Goal: Information Seeking & Learning: Learn about a topic

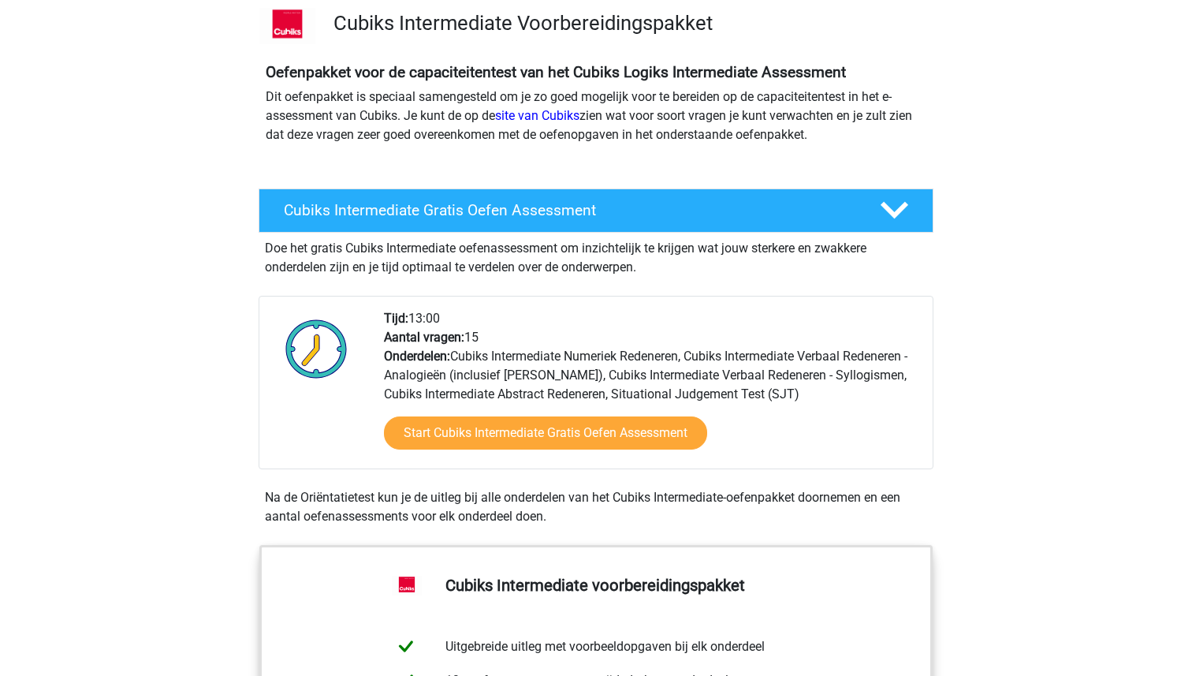
scroll to position [117, 0]
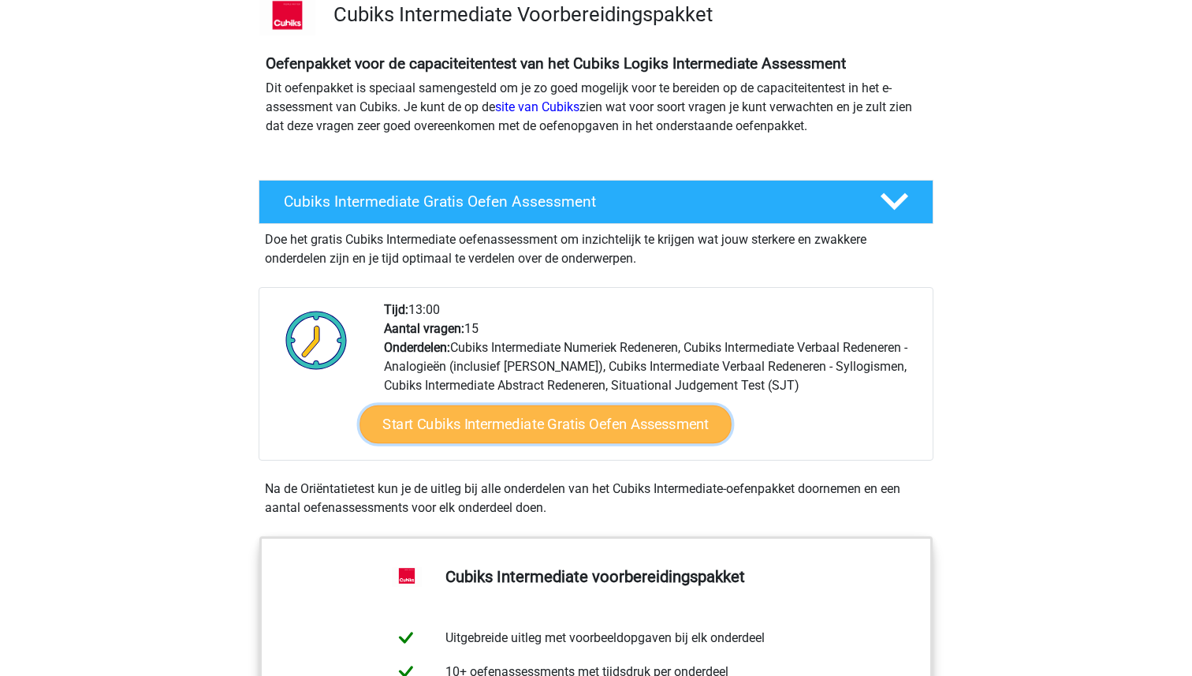
click at [603, 421] on link "Start Cubiks Intermediate Gratis Oefen Assessment" at bounding box center [545, 424] width 372 height 38
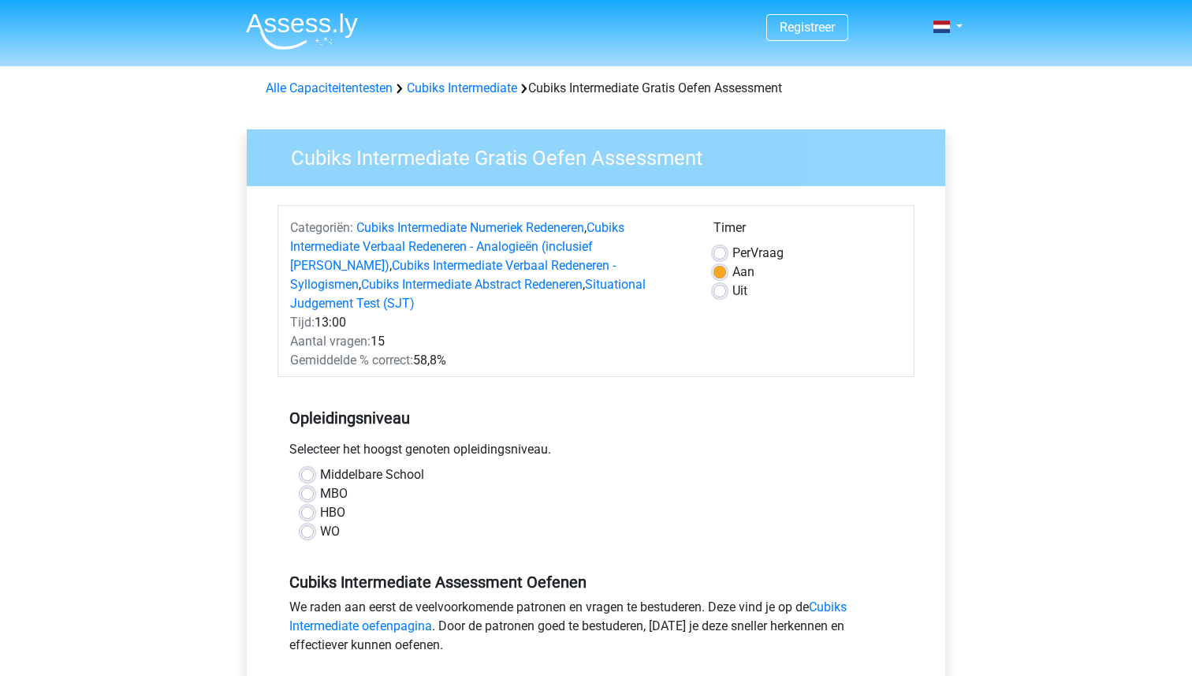
click at [320, 522] on label "WO" at bounding box center [330, 531] width 20 height 19
click at [303, 522] on input "WO" at bounding box center [307, 530] width 13 height 16
radio input "true"
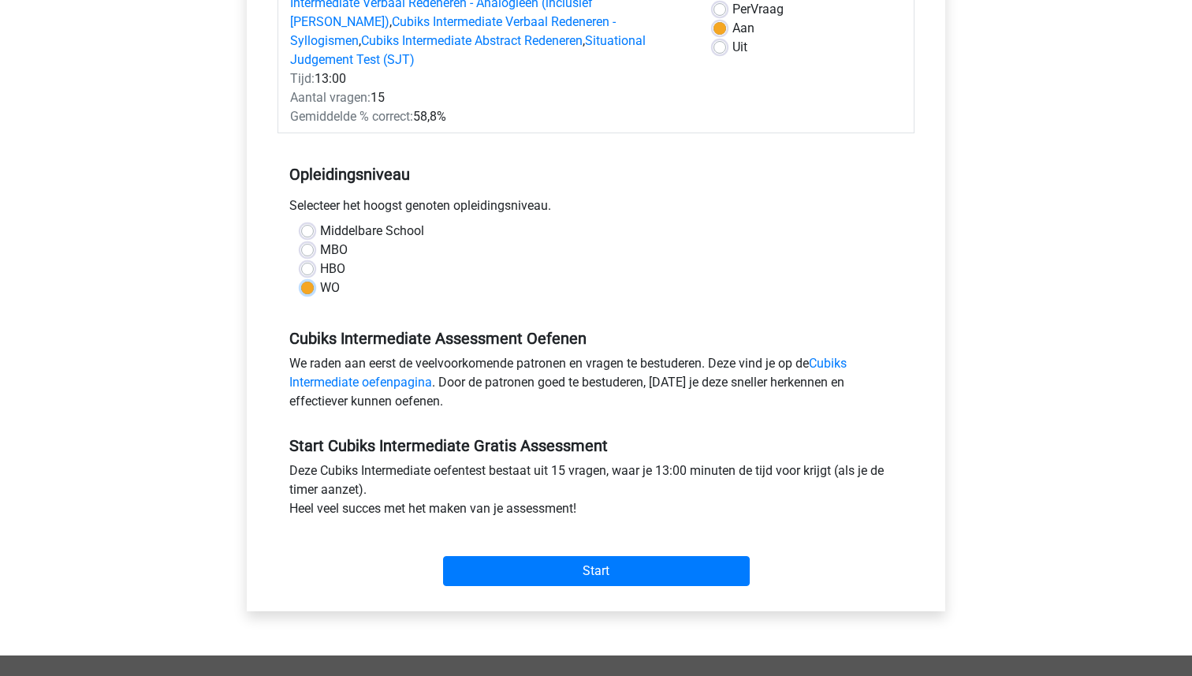
scroll to position [262, 0]
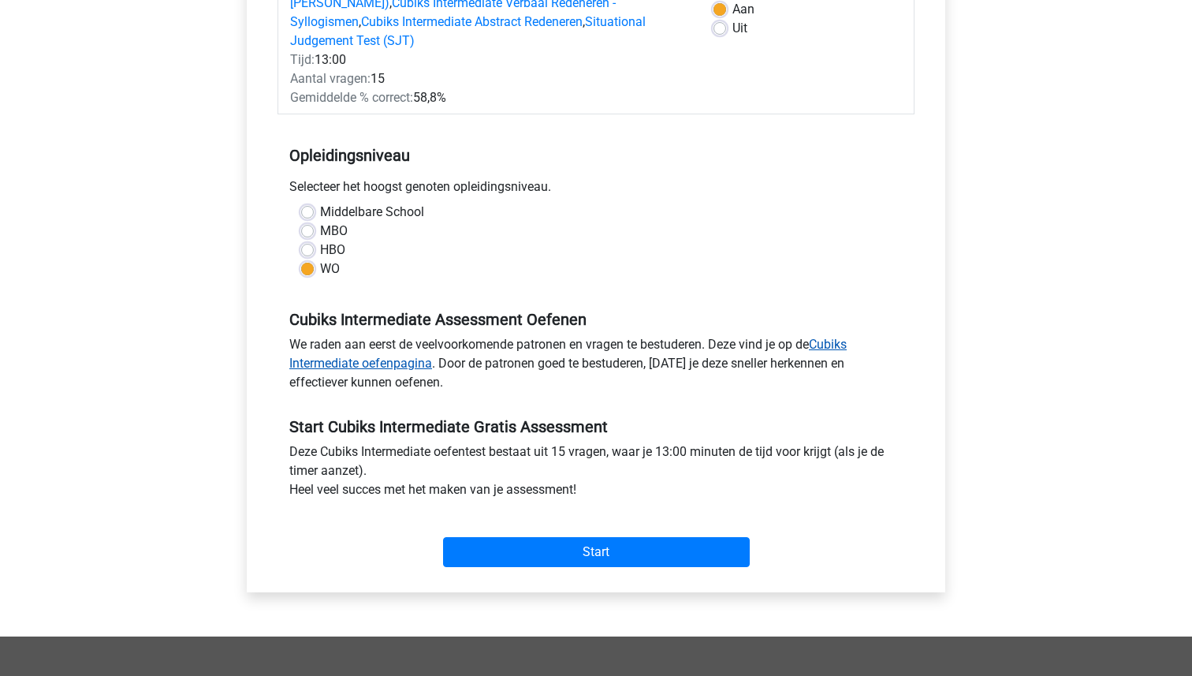
click at [362, 343] on link "Cubiks Intermediate oefenpagina" at bounding box center [567, 354] width 557 height 34
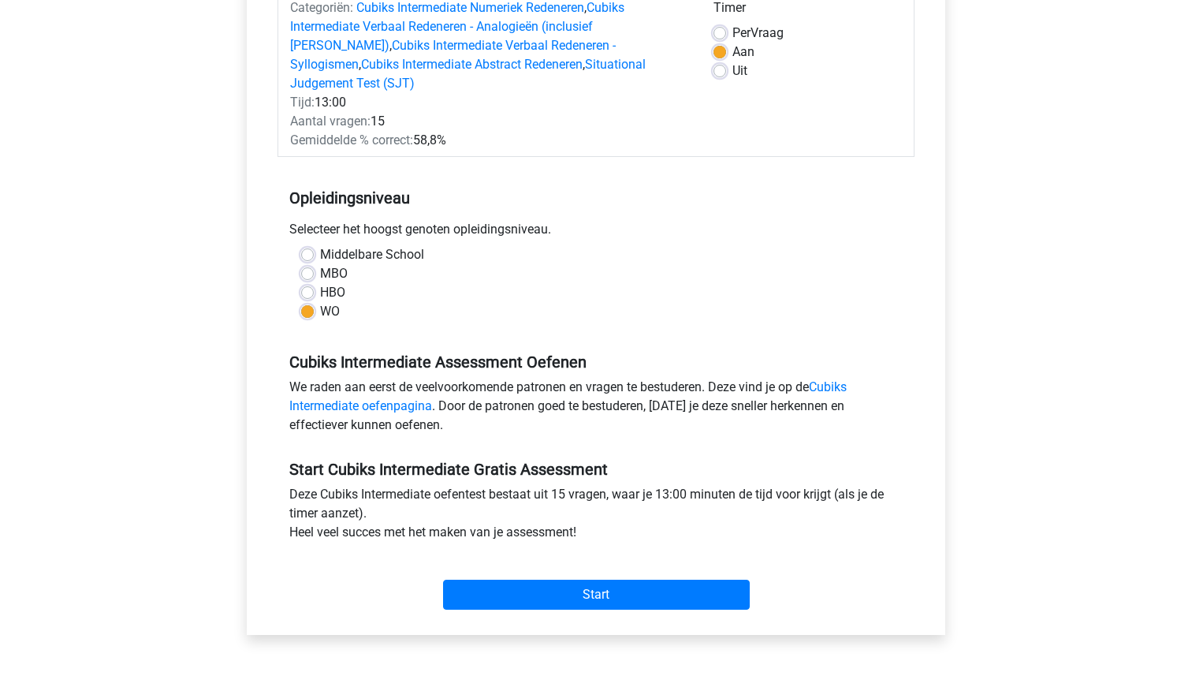
scroll to position [221, 0]
click at [843, 378] on link "Cubiks Intermediate oefenpagina" at bounding box center [567, 395] width 557 height 34
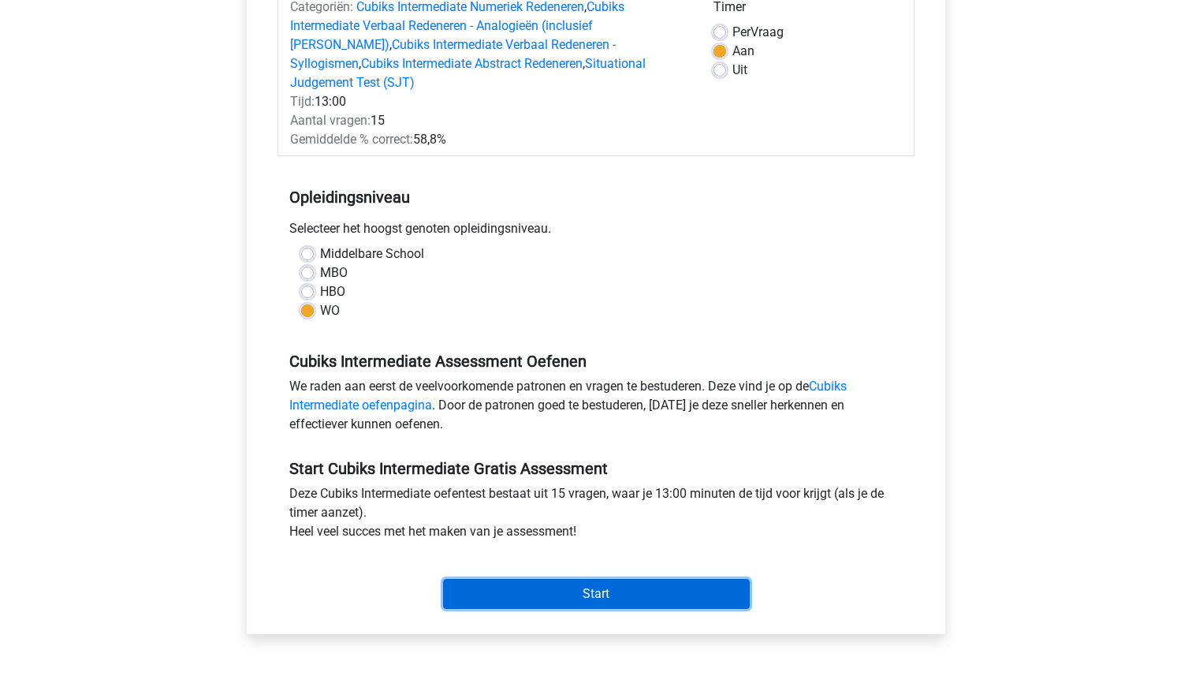
click at [553, 579] on input "Start" at bounding box center [596, 594] width 307 height 30
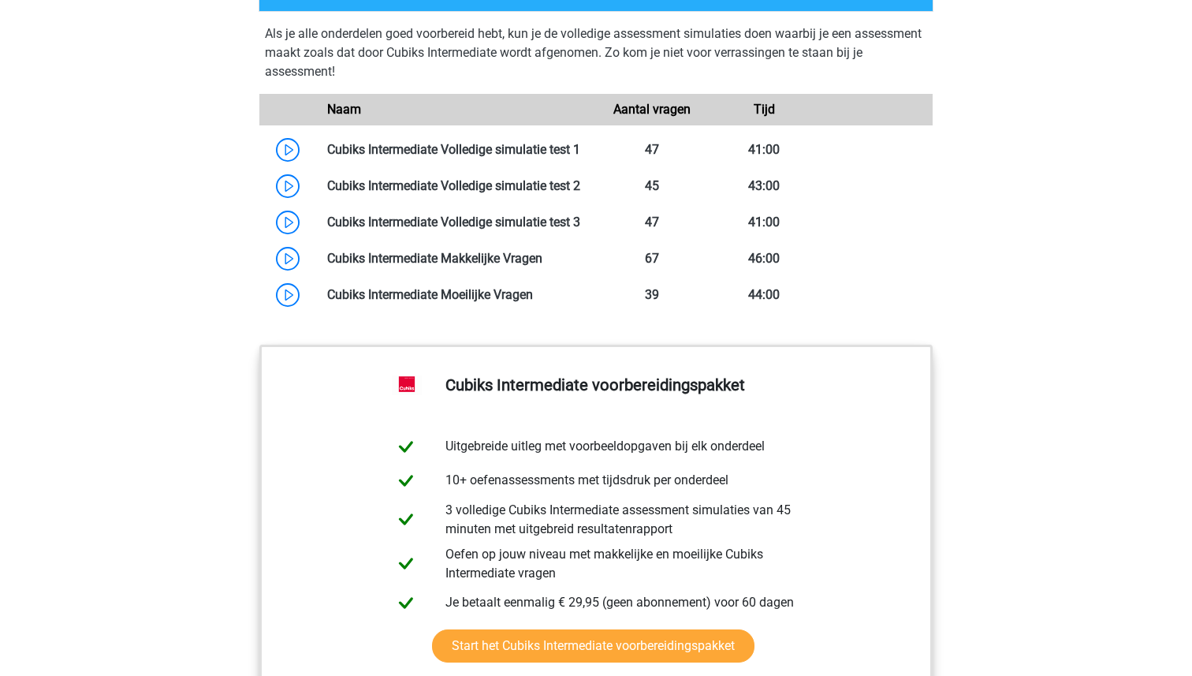
scroll to position [1408, 0]
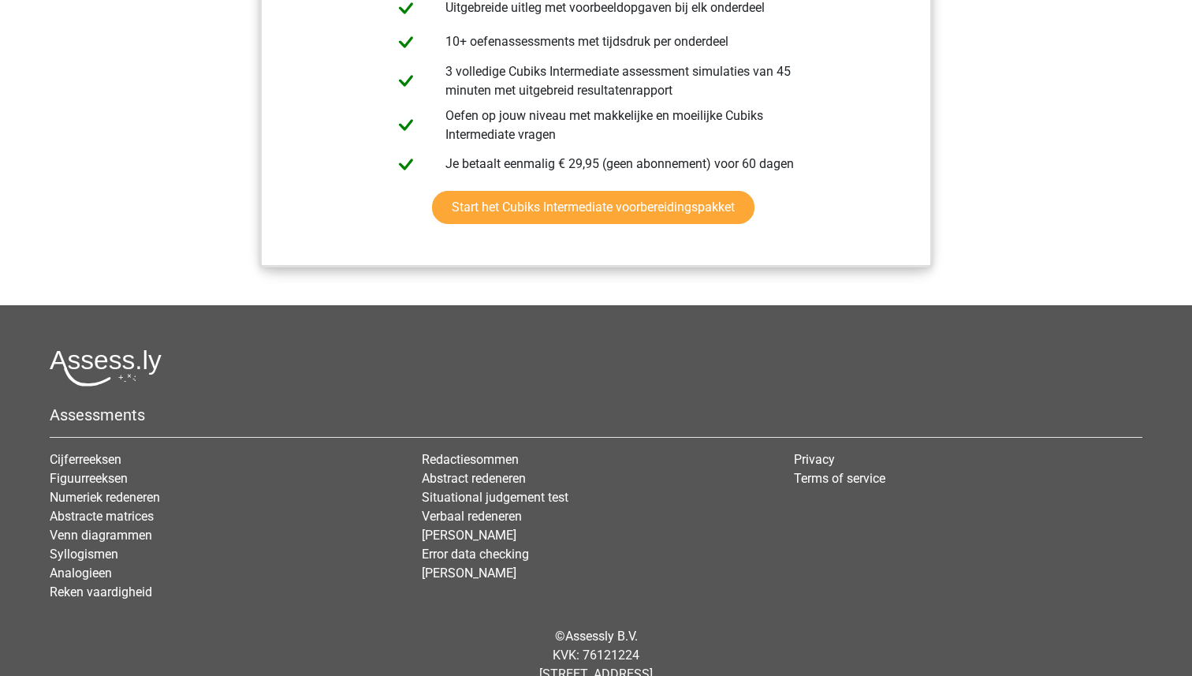
scroll to position [1848, 0]
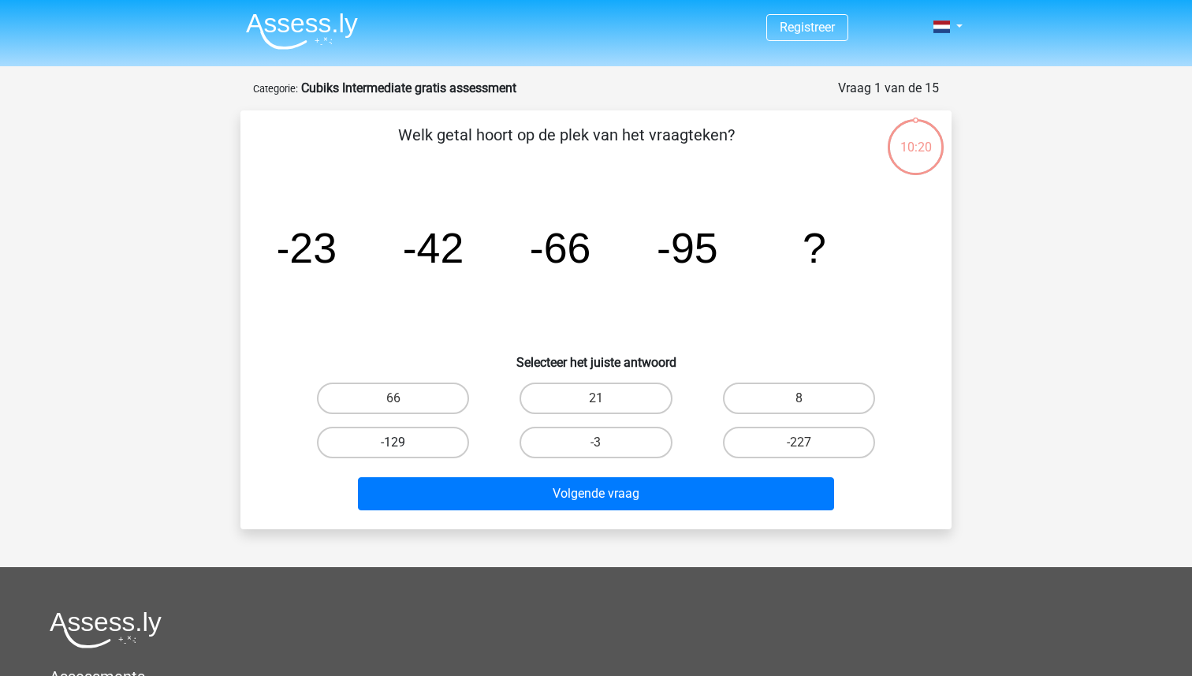
click at [405, 450] on label "-129" at bounding box center [393, 442] width 152 height 32
click at [404, 450] on input "-129" at bounding box center [398, 447] width 10 height 10
radio input "true"
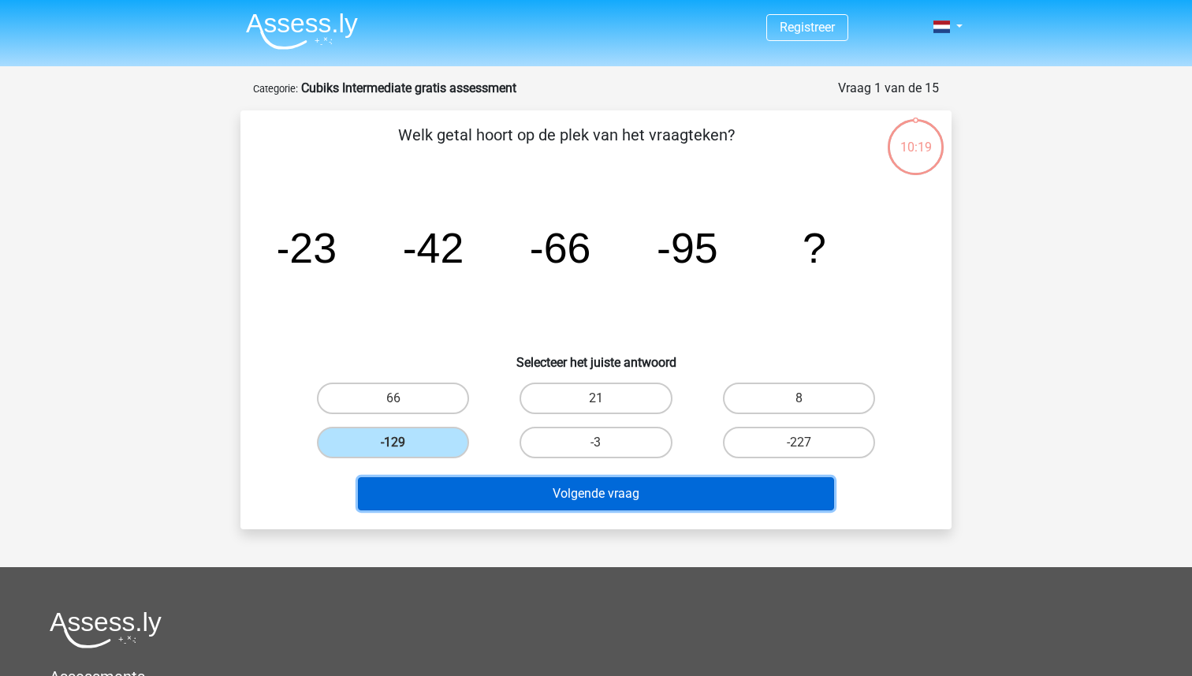
click at [539, 499] on button "Volgende vraag" at bounding box center [596, 493] width 477 height 33
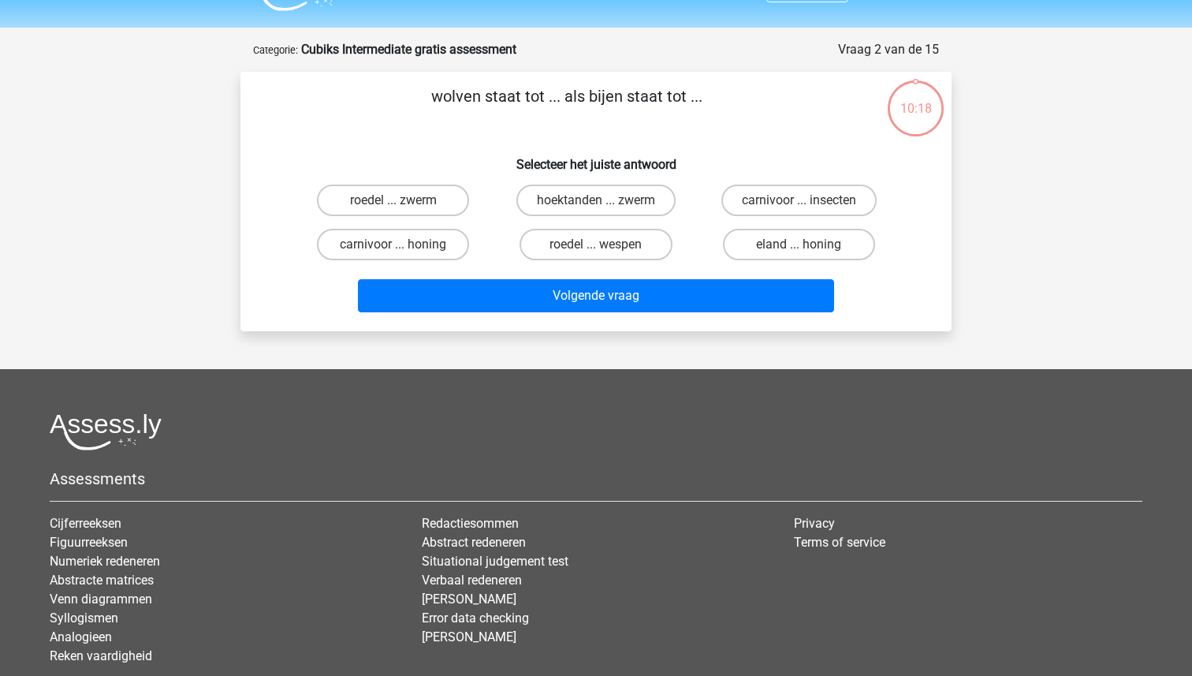
scroll to position [79, 0]
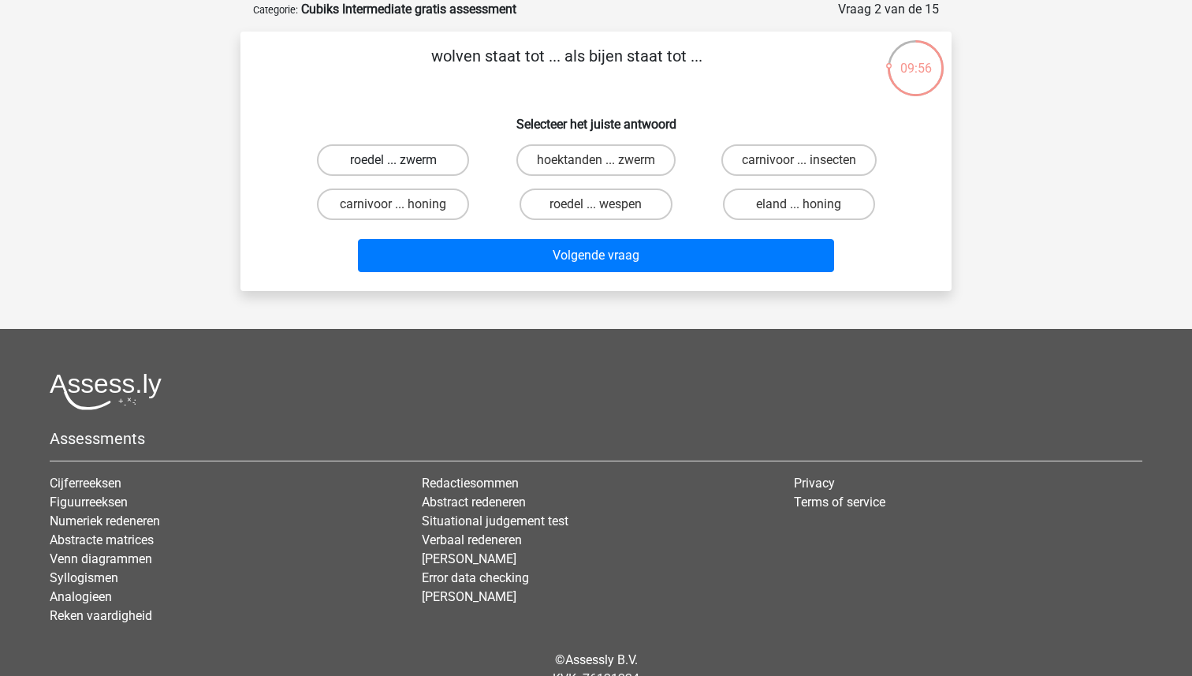
click at [425, 155] on label "roedel ... zwerm" at bounding box center [393, 160] width 152 height 32
click at [404, 160] on input "roedel ... zwerm" at bounding box center [398, 165] width 10 height 10
radio input "true"
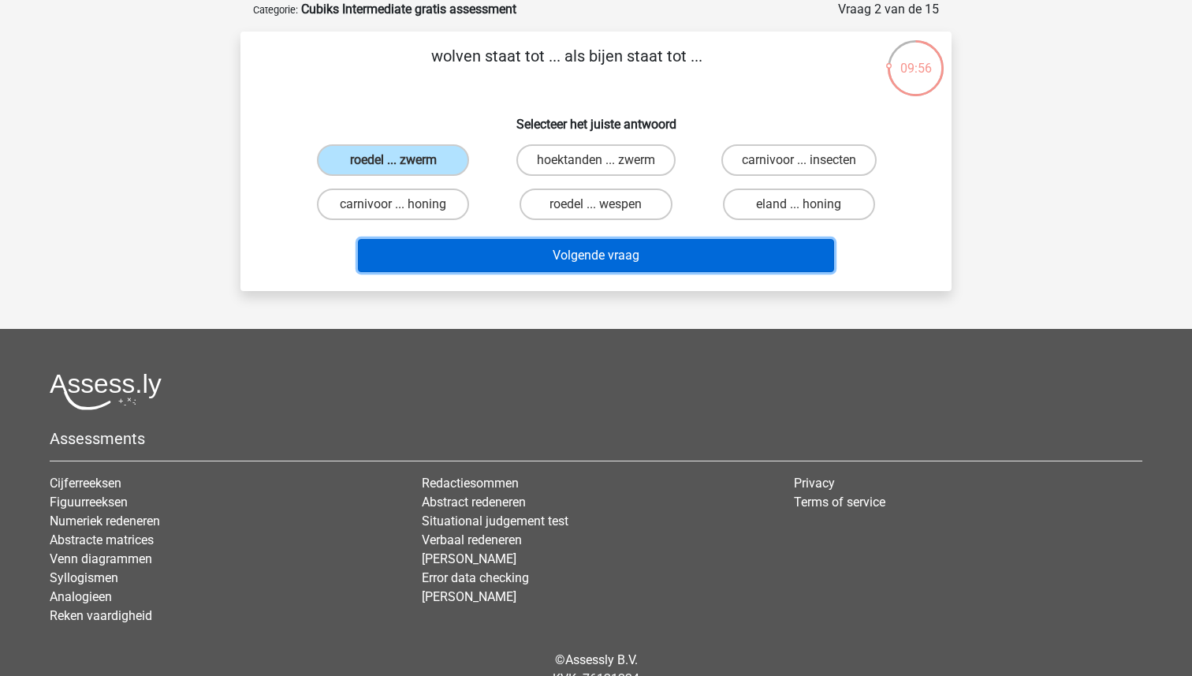
click at [541, 253] on button "Volgende vraag" at bounding box center [596, 255] width 477 height 33
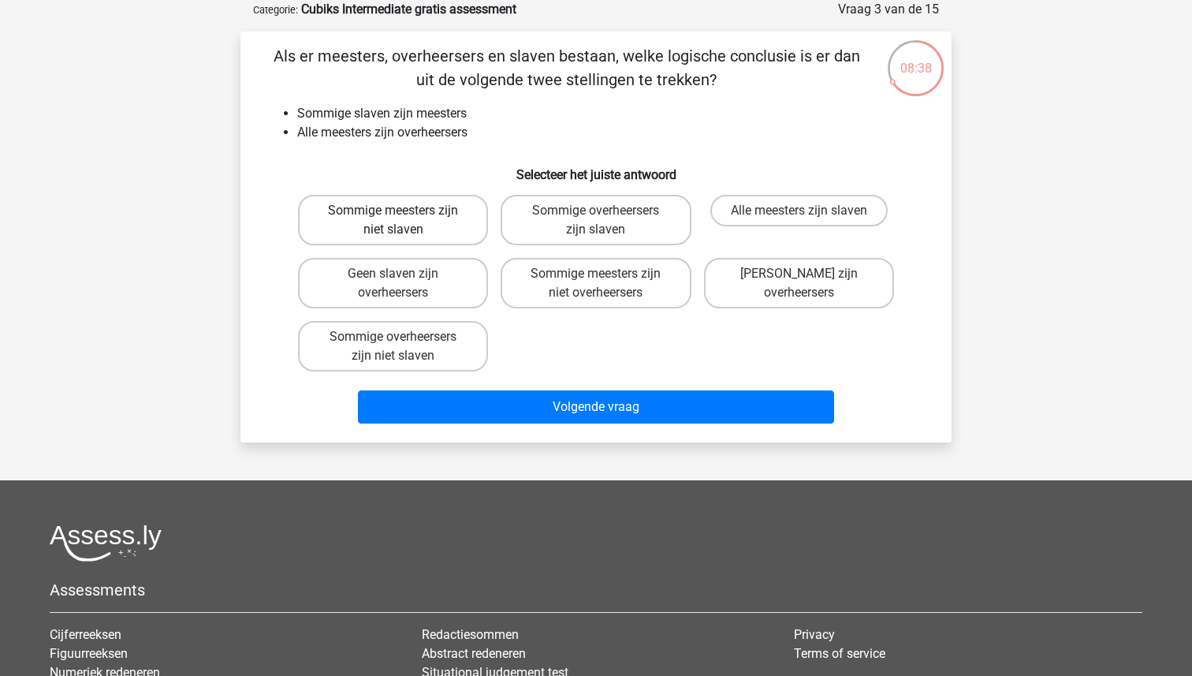
click at [424, 214] on label "Sommige meesters zijn niet slaven" at bounding box center [393, 220] width 190 height 50
click at [404, 214] on input "Sommige meesters zijn niet slaven" at bounding box center [398, 215] width 10 height 10
radio input "true"
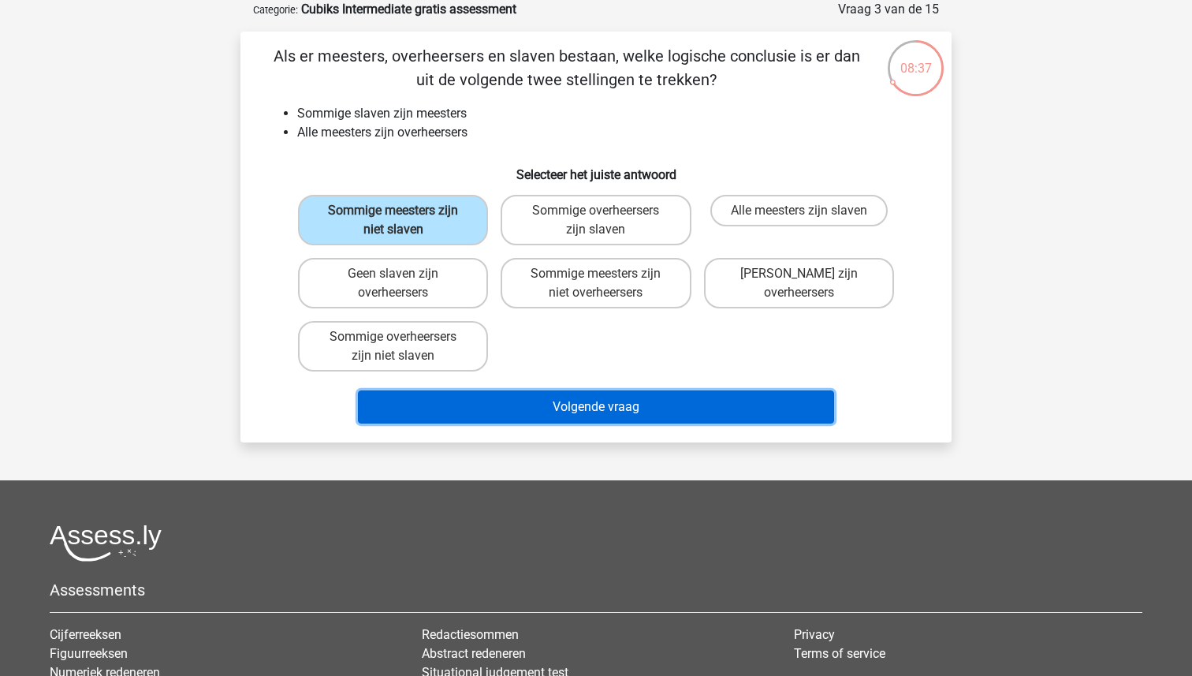
click at [541, 403] on button "Volgende vraag" at bounding box center [596, 406] width 477 height 33
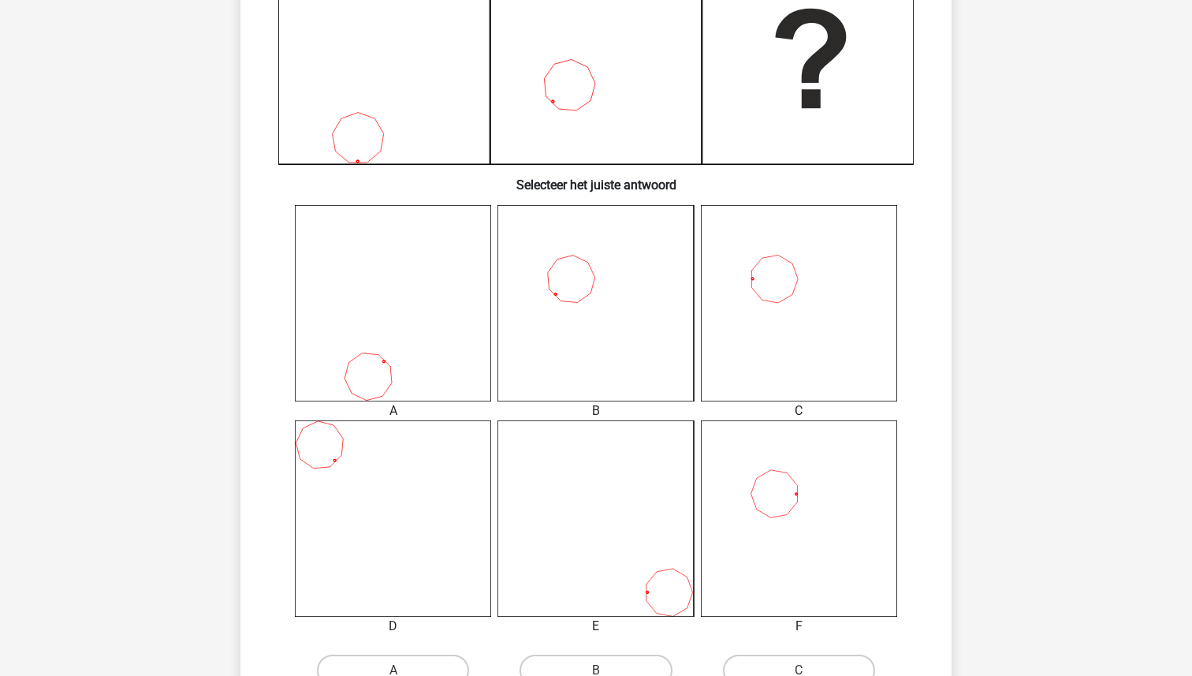
scroll to position [460, 0]
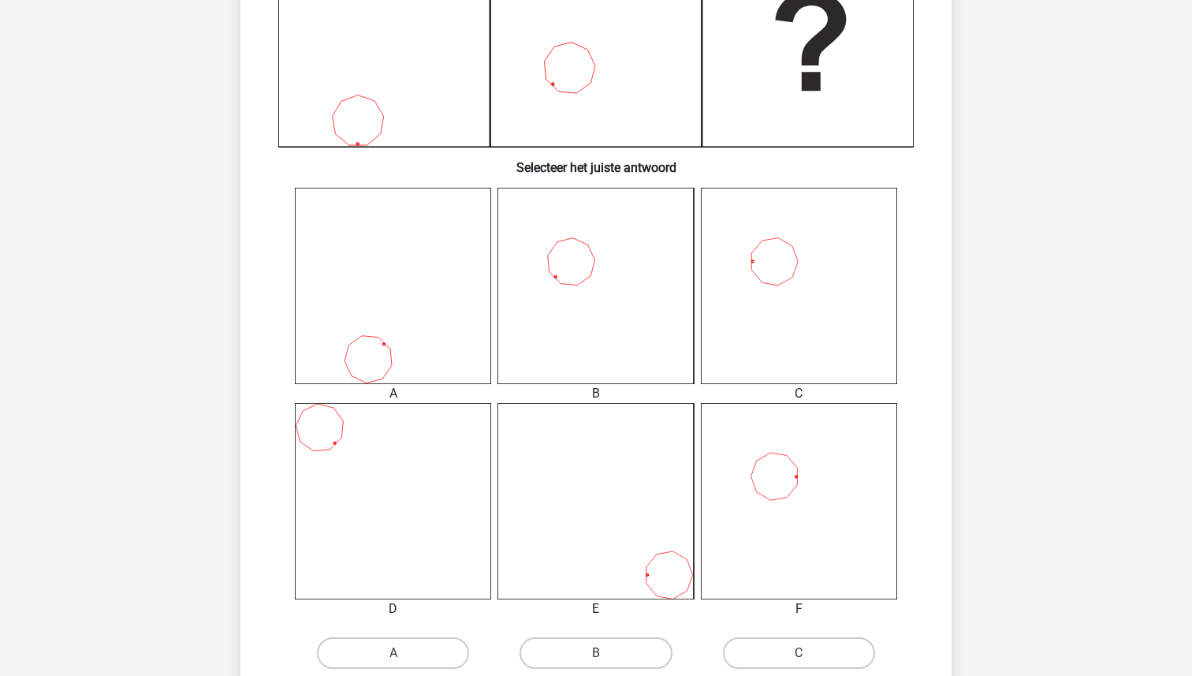
click at [806, 303] on icon at bounding box center [799, 286] width 196 height 196
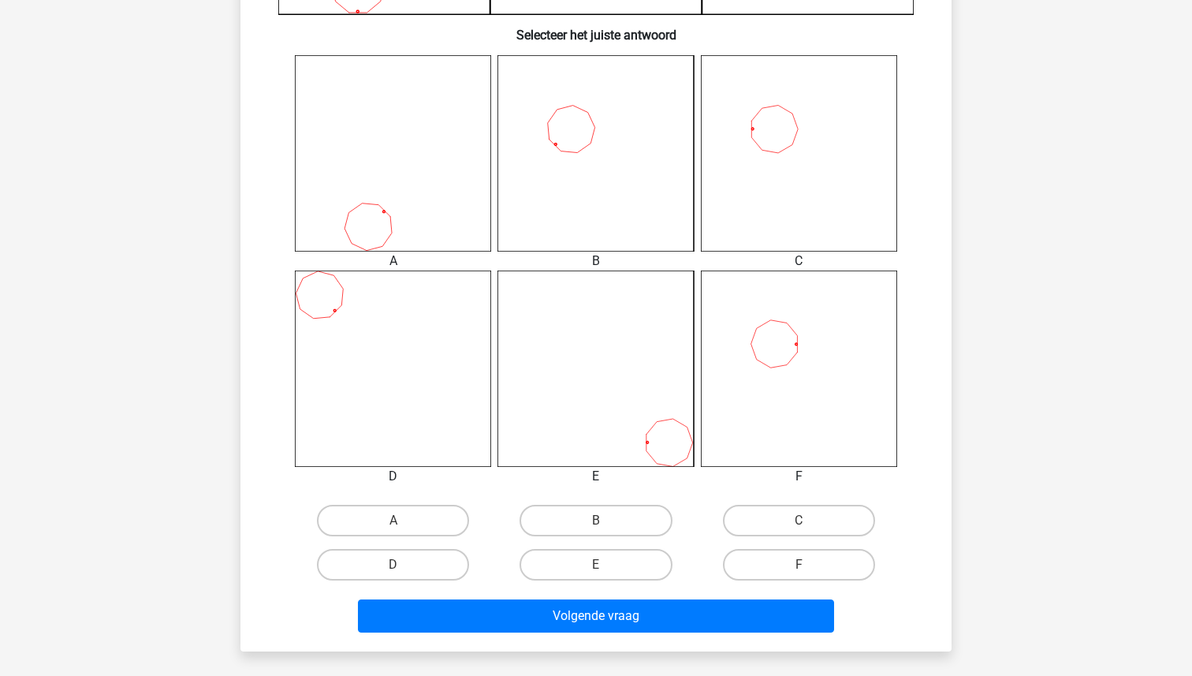
scroll to position [633, 0]
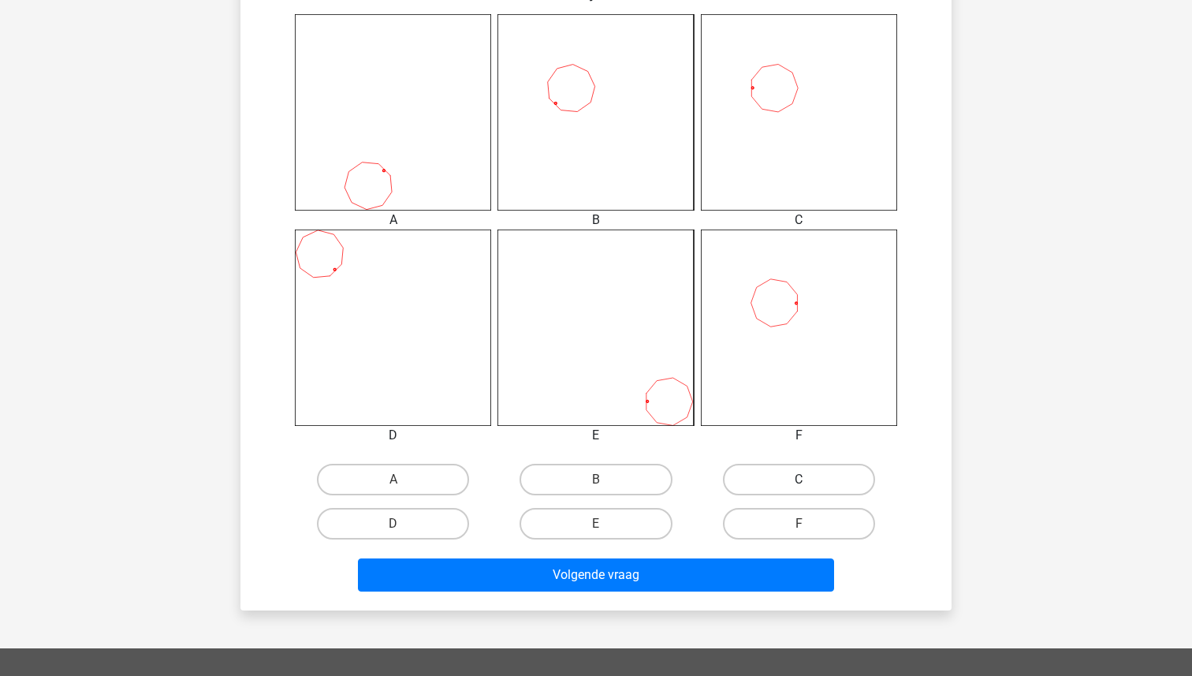
click at [821, 484] on label "C" at bounding box center [799, 480] width 152 height 32
click at [809, 484] on input "C" at bounding box center [804, 484] width 10 height 10
radio input "true"
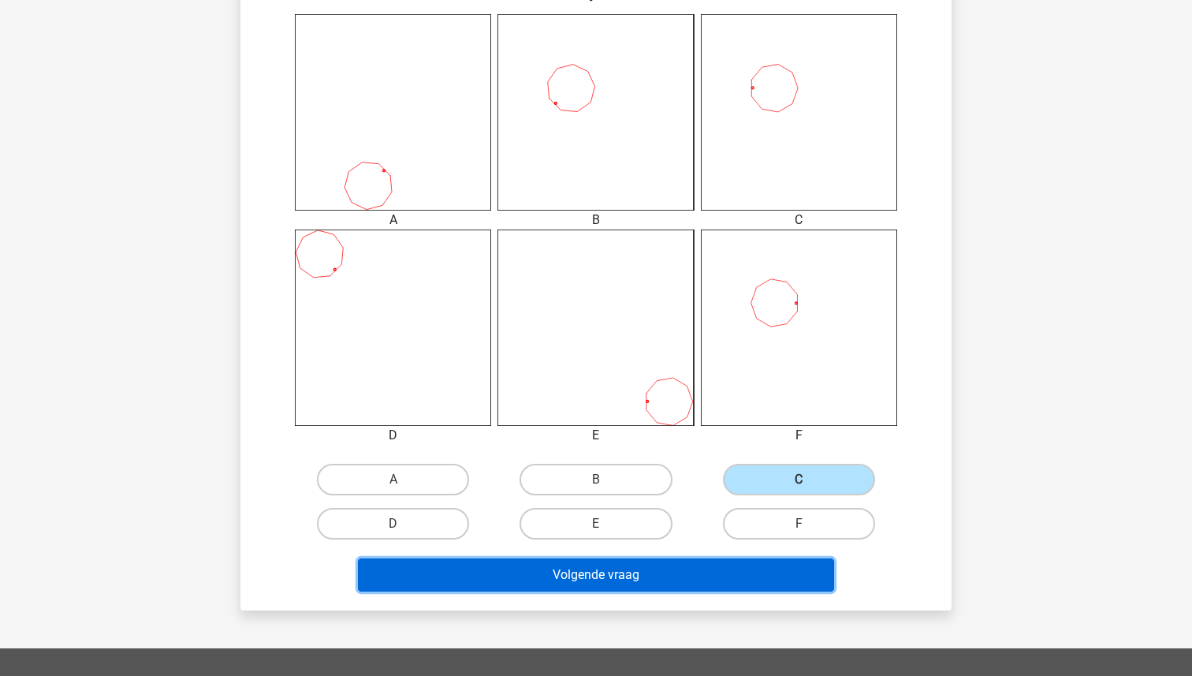
click at [741, 570] on button "Volgende vraag" at bounding box center [596, 574] width 477 height 33
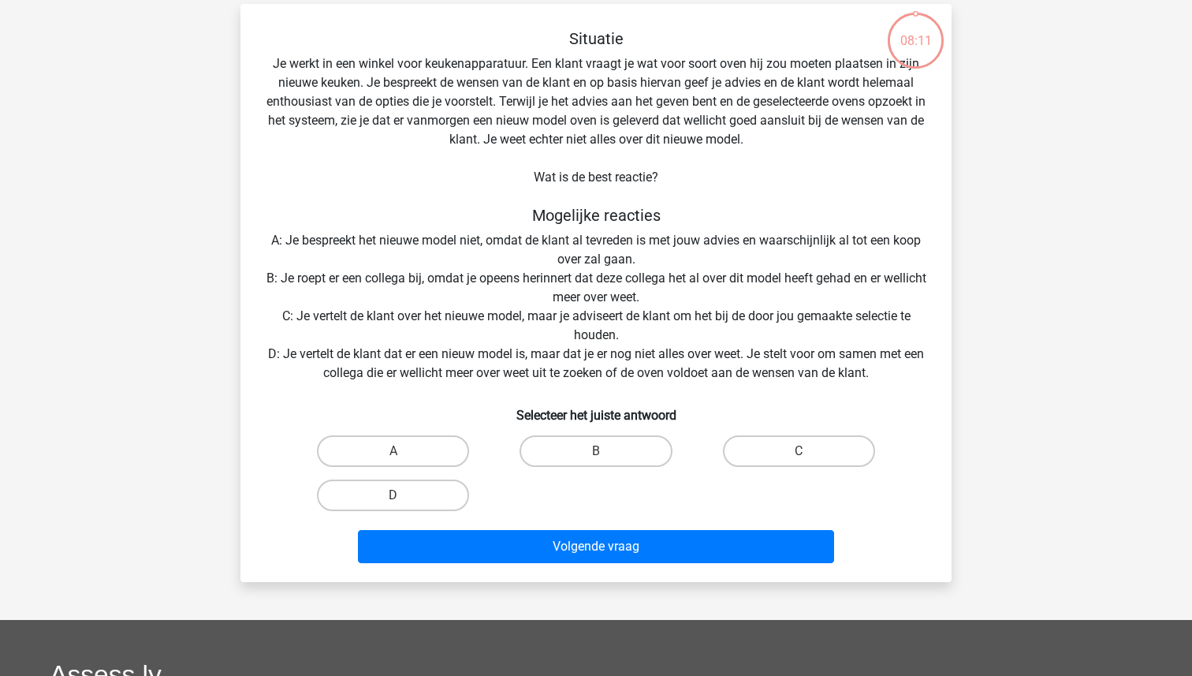
scroll to position [79, 0]
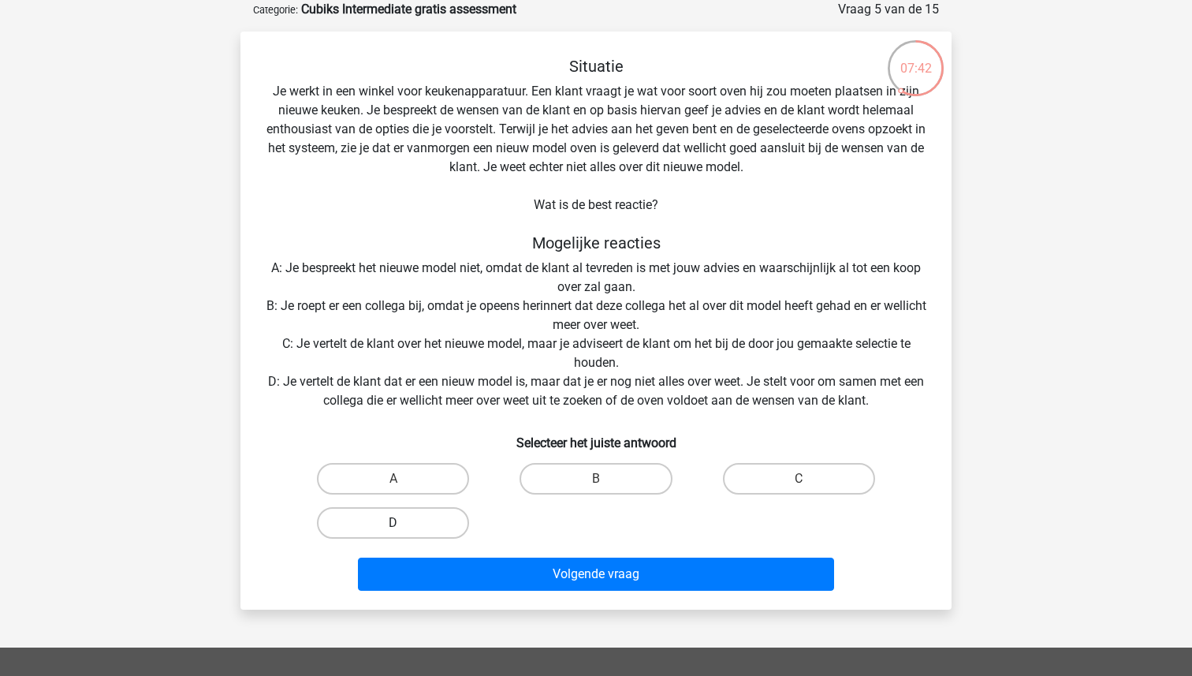
click at [432, 531] on label "D" at bounding box center [393, 523] width 152 height 32
click at [404, 531] on input "D" at bounding box center [398, 528] width 10 height 10
radio input "true"
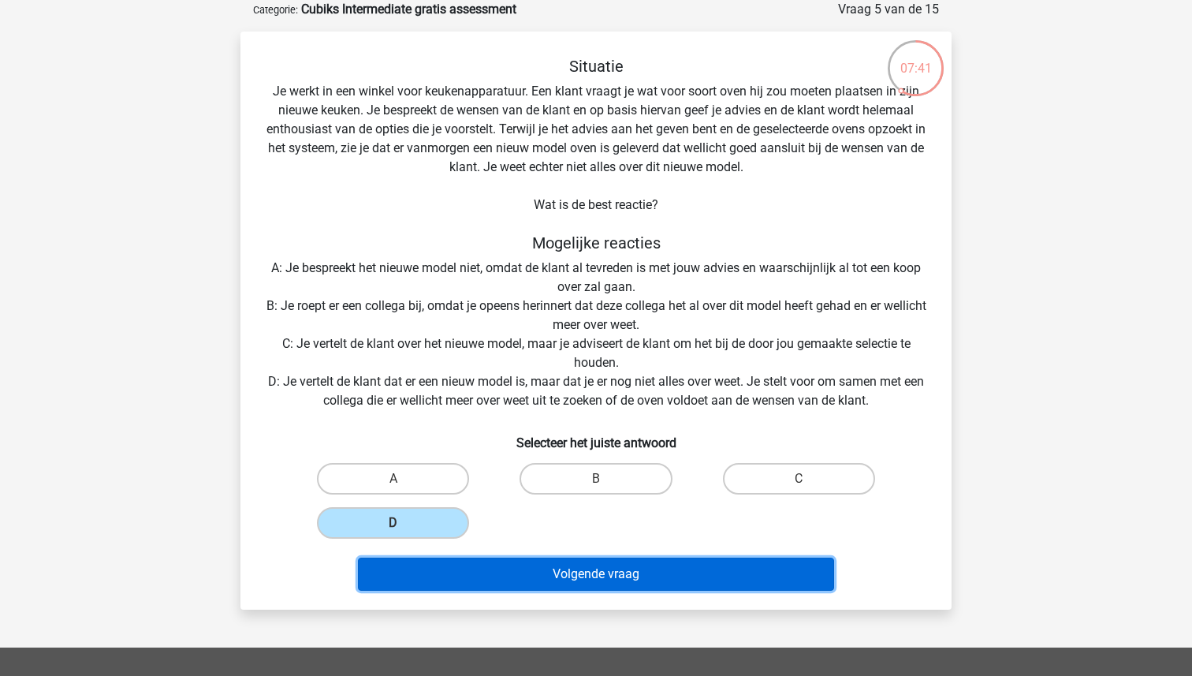
click at [578, 583] on button "Volgende vraag" at bounding box center [596, 573] width 477 height 33
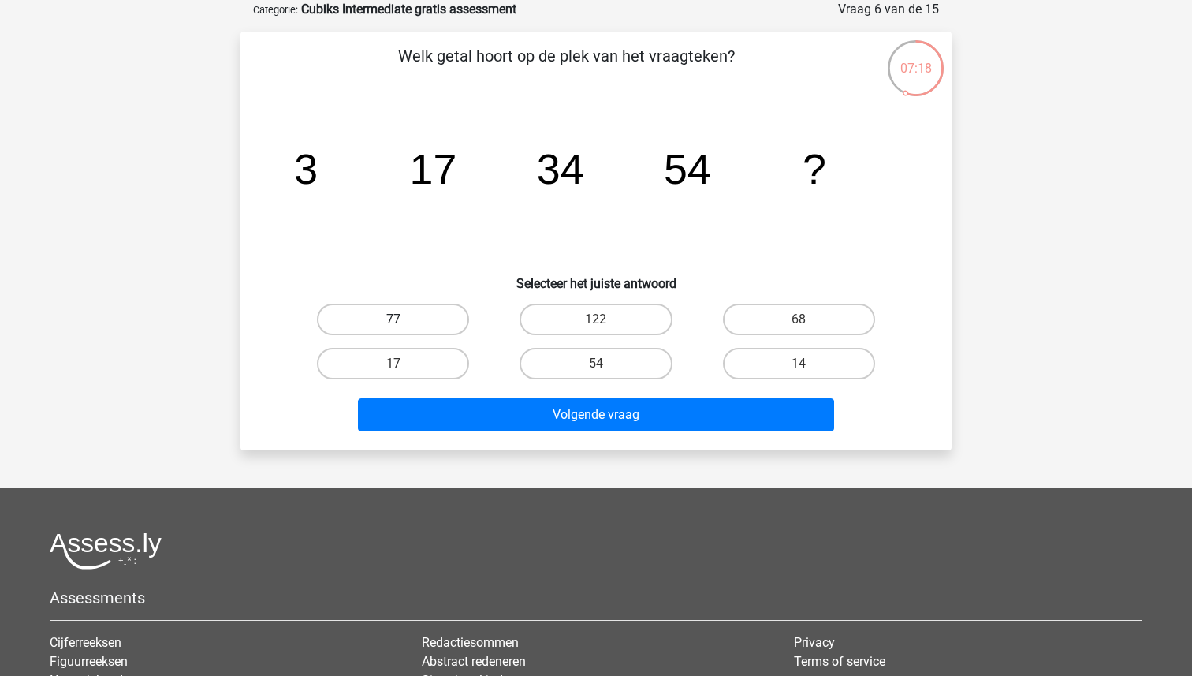
click at [407, 315] on label "77" at bounding box center [393, 319] width 152 height 32
click at [404, 319] on input "77" at bounding box center [398, 324] width 10 height 10
radio input "true"
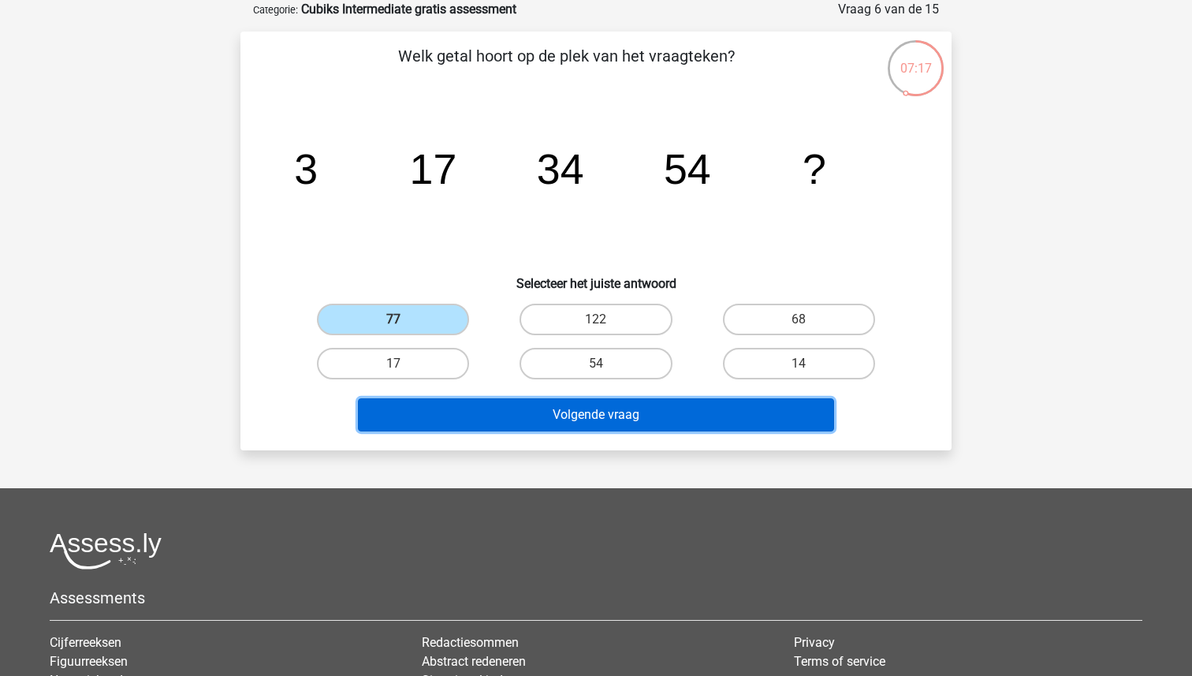
click at [504, 415] on button "Volgende vraag" at bounding box center [596, 414] width 477 height 33
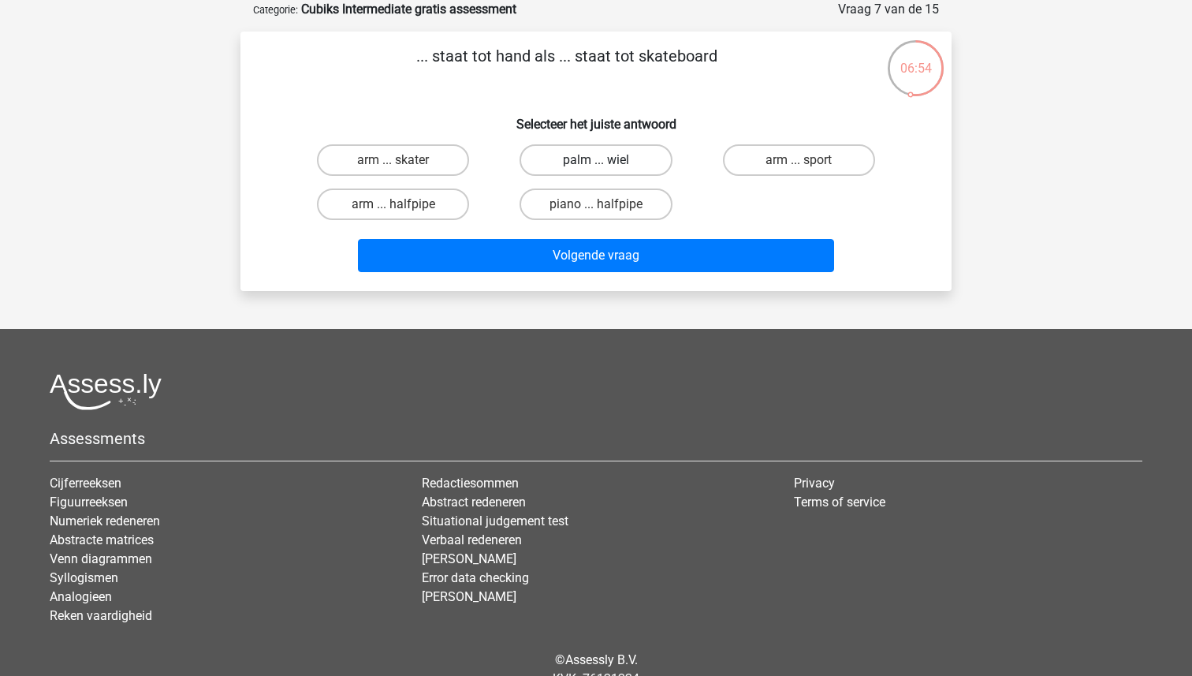
click at [625, 157] on label "palm ... wiel" at bounding box center [595, 160] width 152 height 32
click at [606, 160] on input "palm ... wiel" at bounding box center [601, 165] width 10 height 10
radio input "true"
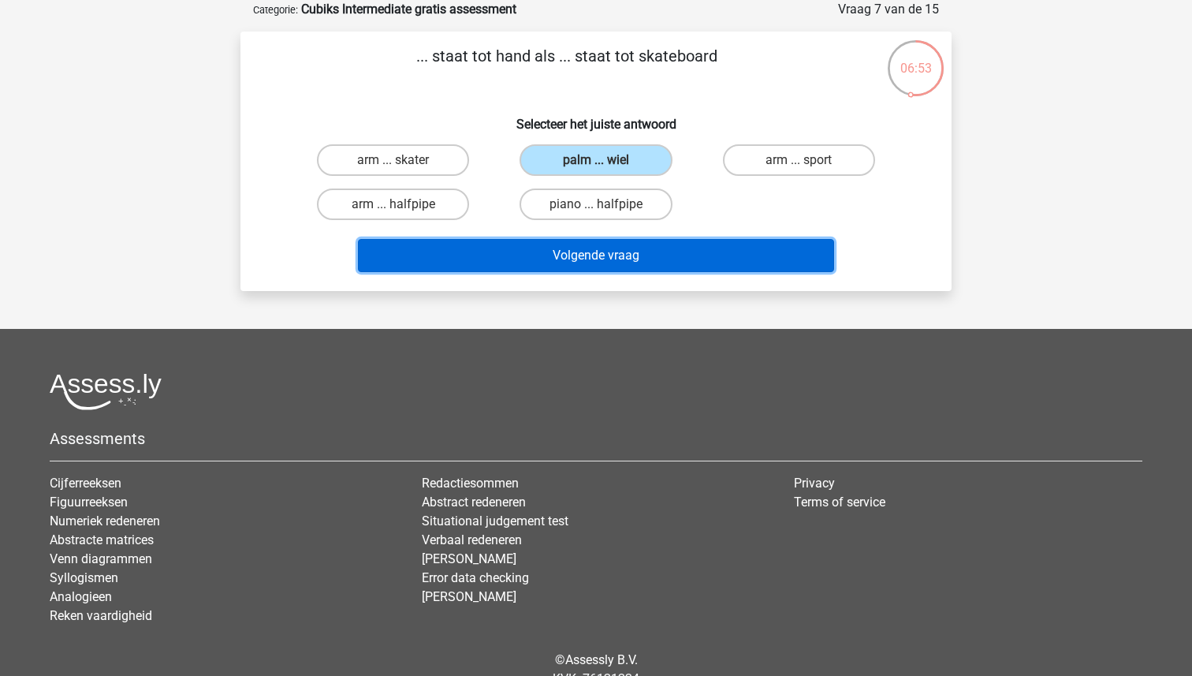
click at [609, 253] on button "Volgende vraag" at bounding box center [596, 255] width 477 height 33
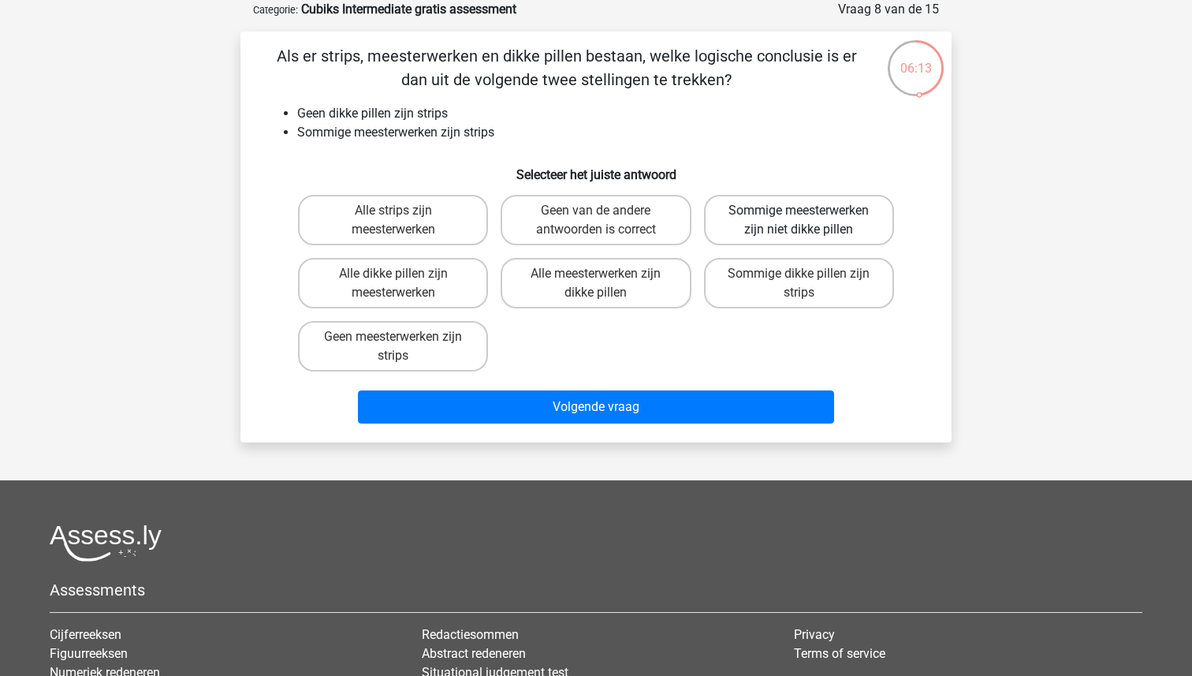
click at [820, 218] on label "Sommige meesterwerken zijn niet dikke pillen" at bounding box center [799, 220] width 190 height 50
click at [809, 218] on input "Sommige meesterwerken zijn niet dikke pillen" at bounding box center [804, 215] width 10 height 10
radio input "true"
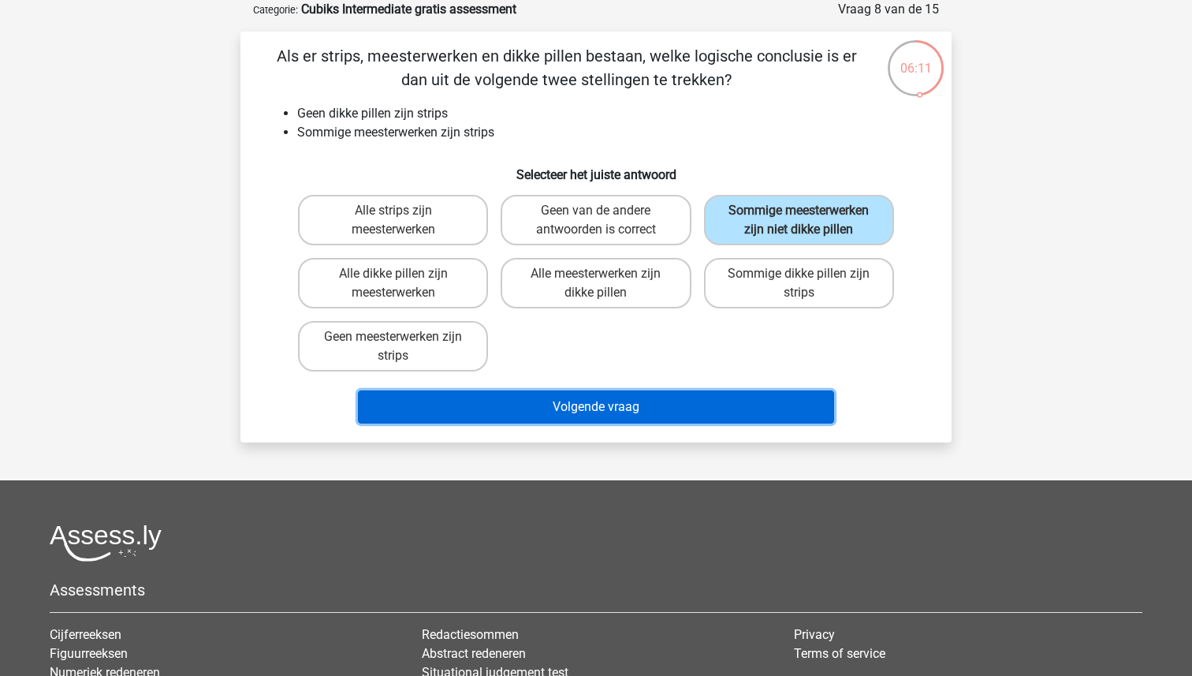
click at [689, 408] on button "Volgende vraag" at bounding box center [596, 406] width 477 height 33
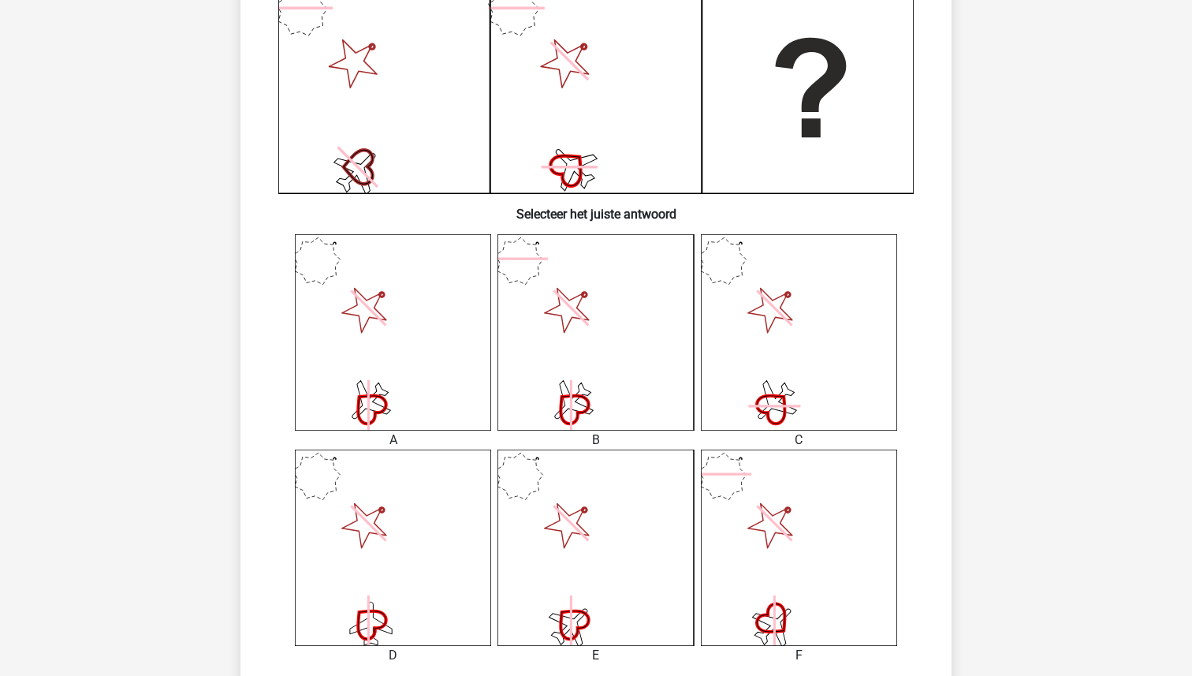
scroll to position [423, 0]
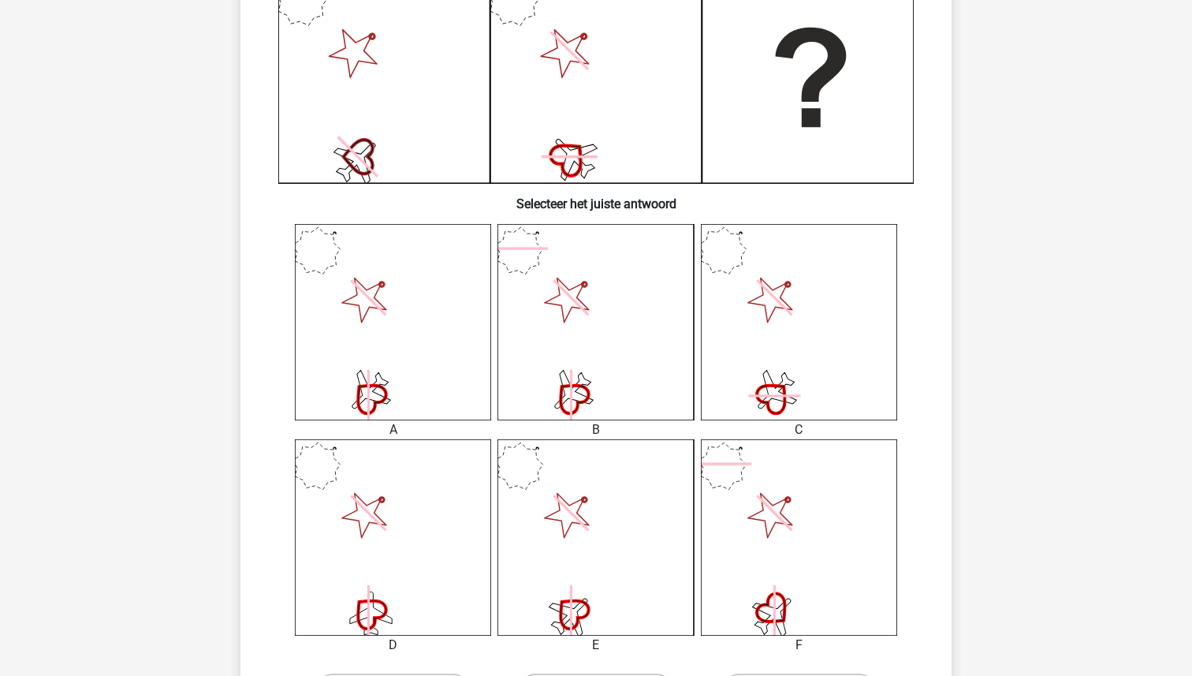
click at [443, 374] on icon at bounding box center [393, 322] width 196 height 196
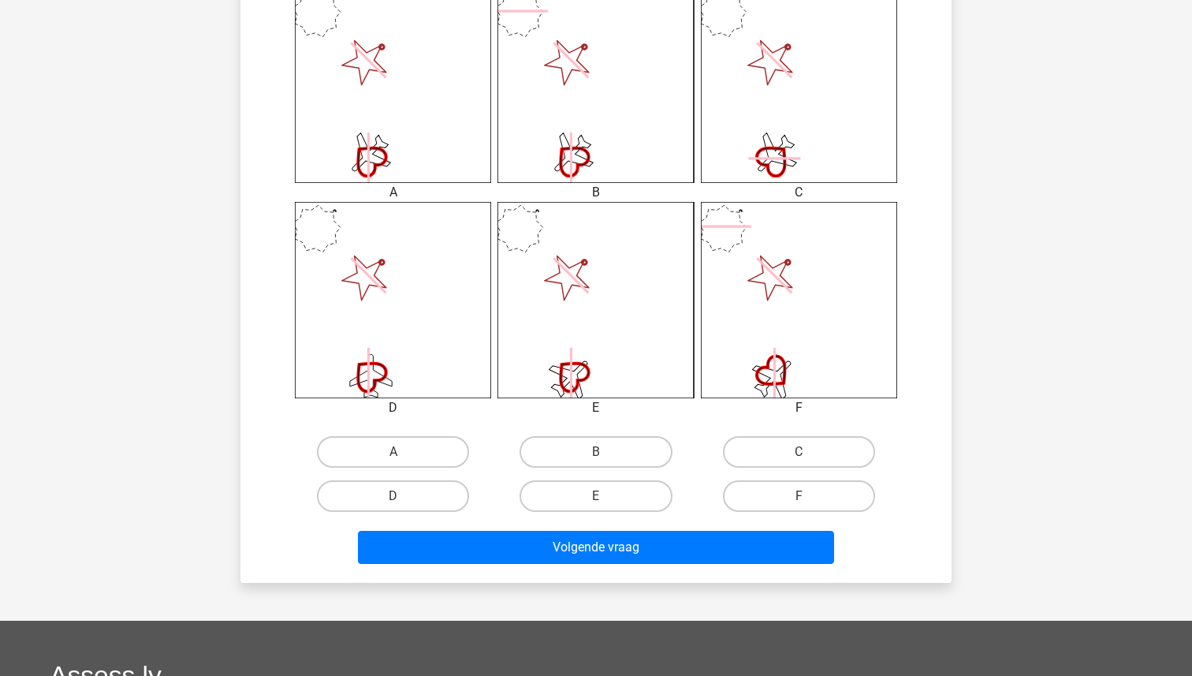
scroll to position [659, 0]
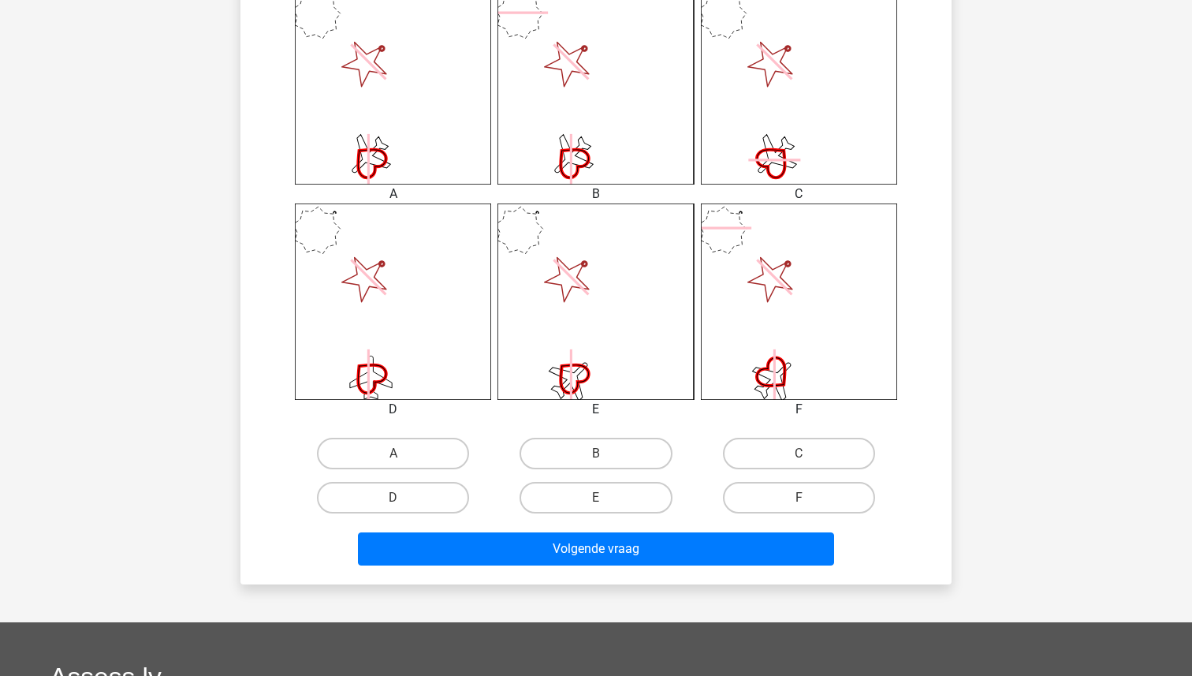
click at [399, 461] on input "A" at bounding box center [398, 458] width 10 height 10
radio input "true"
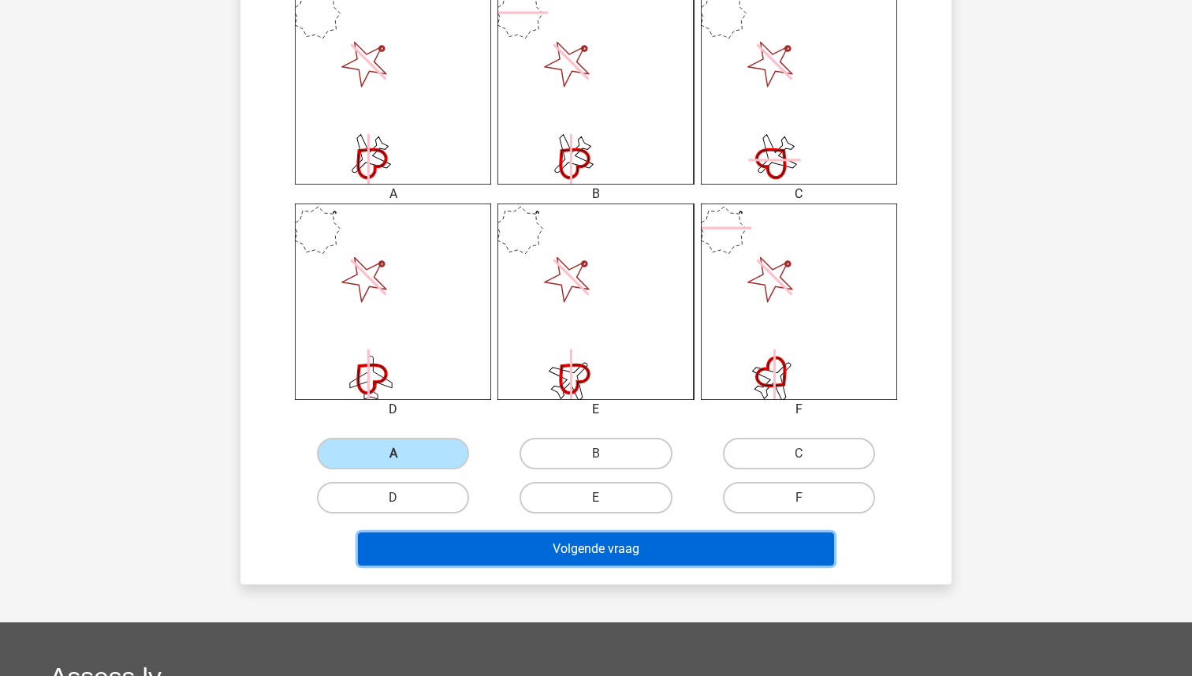
click at [476, 543] on button "Volgende vraag" at bounding box center [596, 548] width 477 height 33
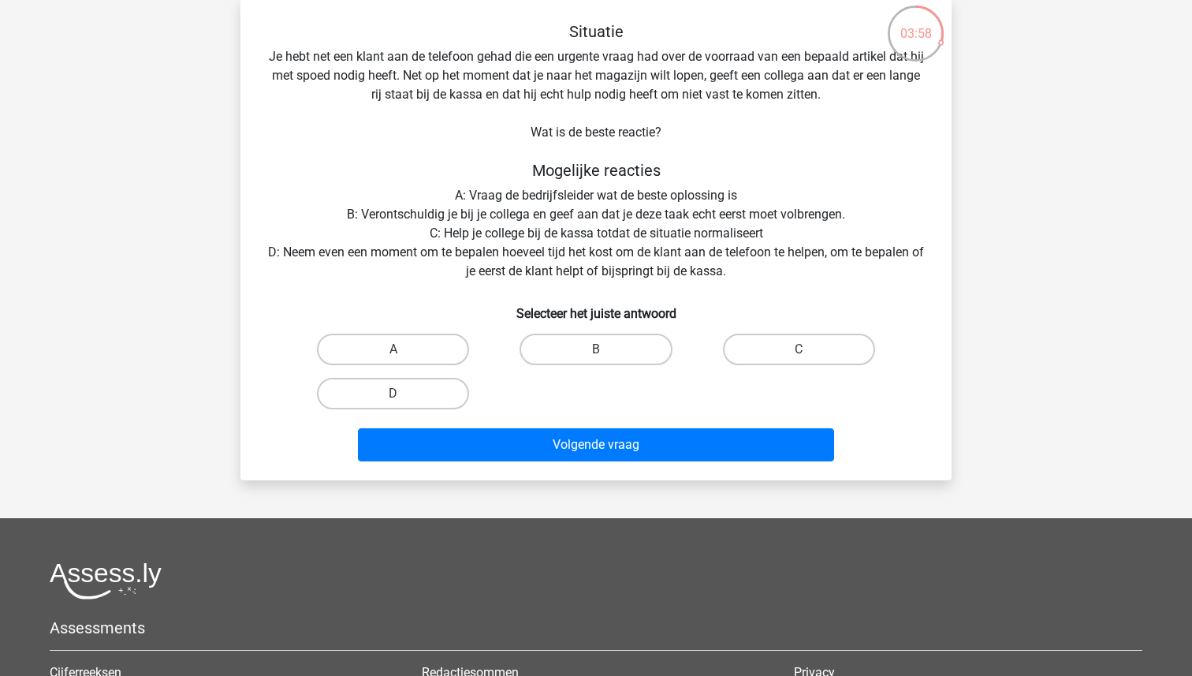
scroll to position [121, 0]
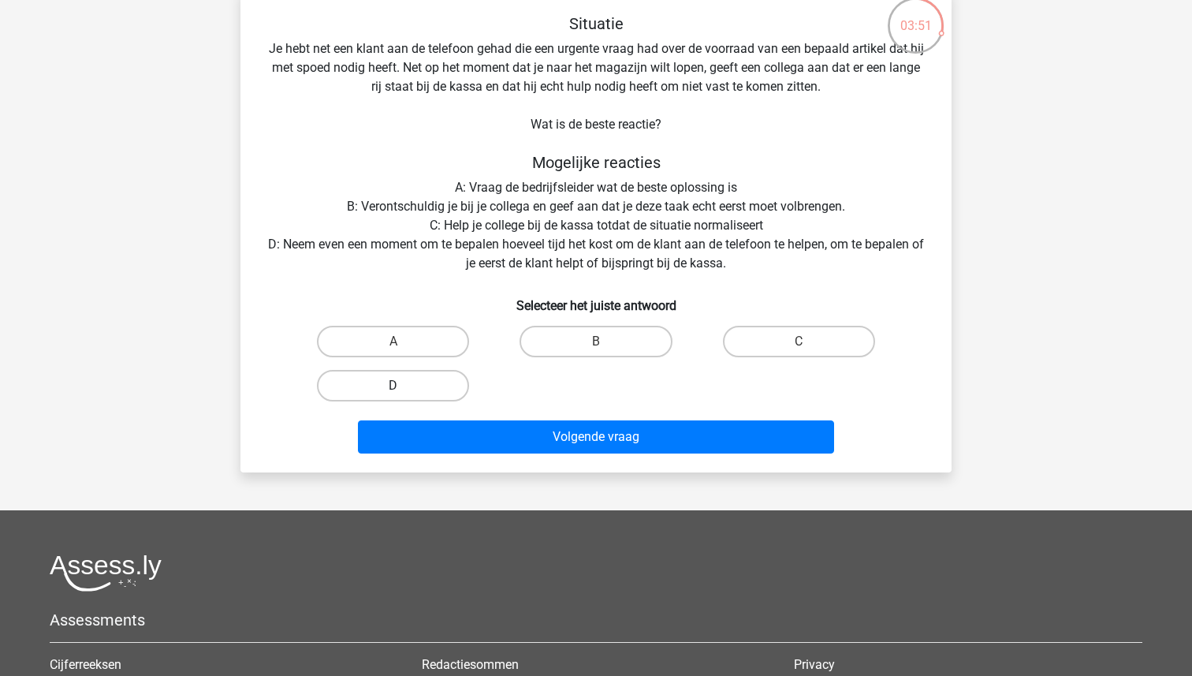
click at [415, 385] on label "D" at bounding box center [393, 386] width 152 height 32
click at [404, 385] on input "D" at bounding box center [398, 390] width 10 height 10
radio input "true"
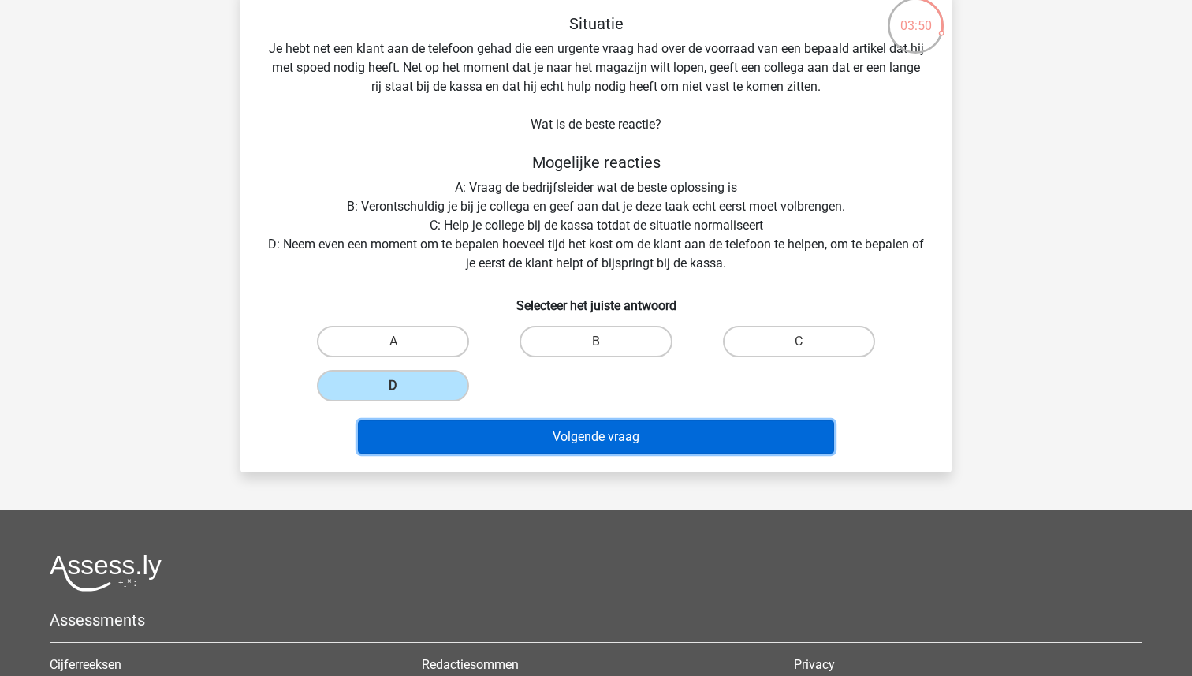
click at [583, 442] on button "Volgende vraag" at bounding box center [596, 436] width 477 height 33
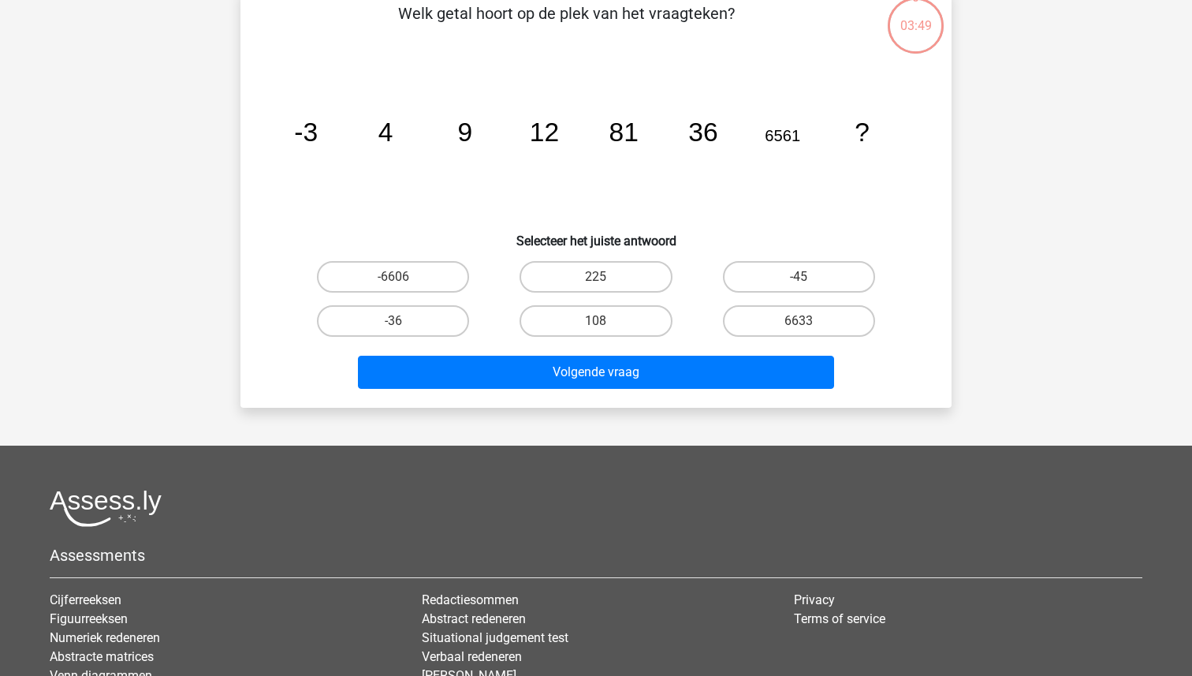
scroll to position [79, 0]
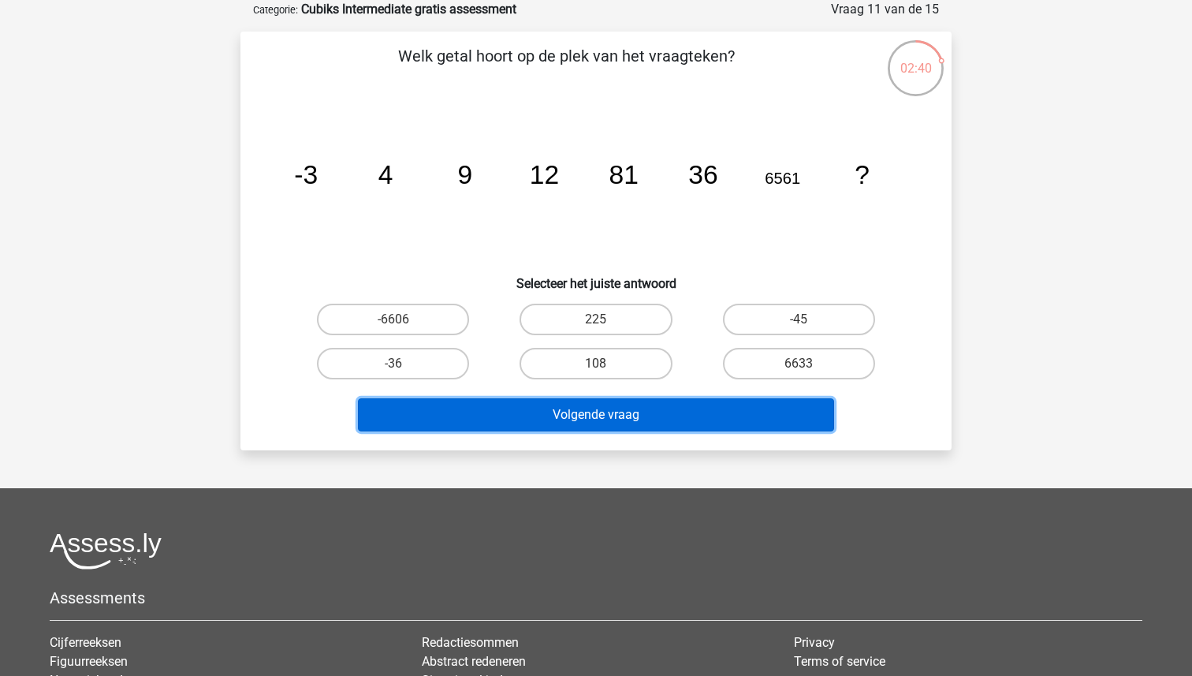
click at [614, 416] on button "Volgende vraag" at bounding box center [596, 414] width 477 height 33
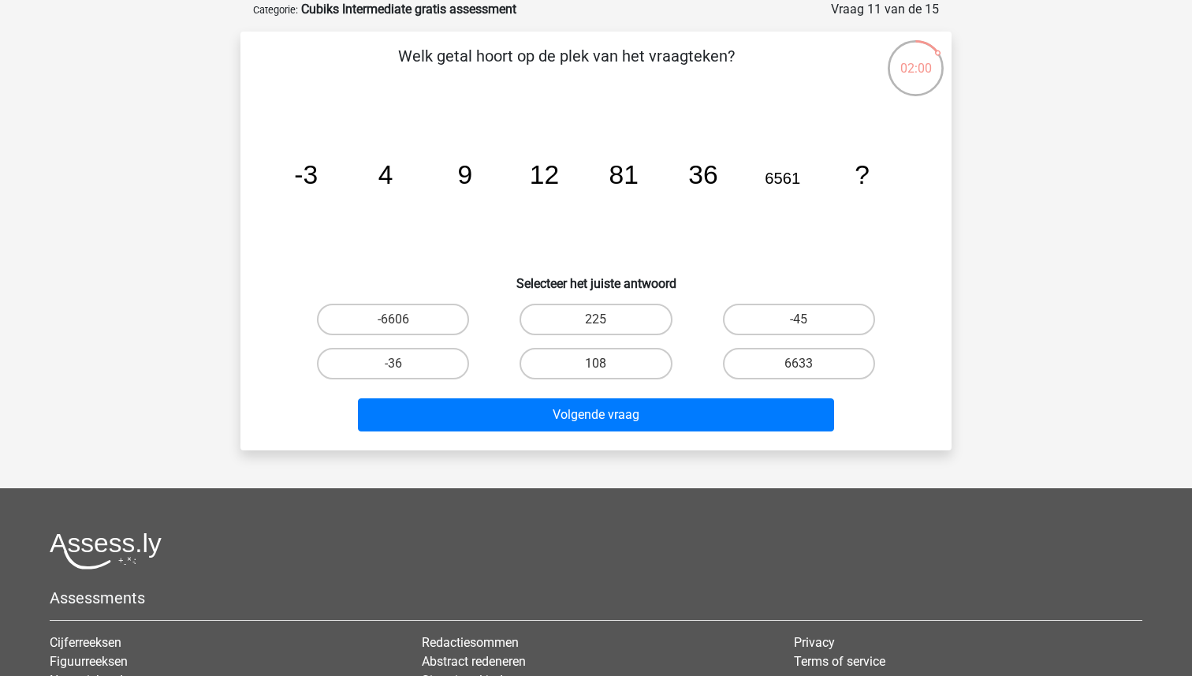
click at [450, 242] on icon "image/svg+xml -3 4 9 12 81 36 6561 ?" at bounding box center [595, 183] width 635 height 159
drag, startPoint x: 401, startPoint y: 54, endPoint x: 900, endPoint y: 195, distance: 518.5
click at [900, 195] on div "Welk getal hoort op de plek van het vraagteken? image/svg+xml -3 4 9 12 81 36 6…" at bounding box center [596, 240] width 698 height 393
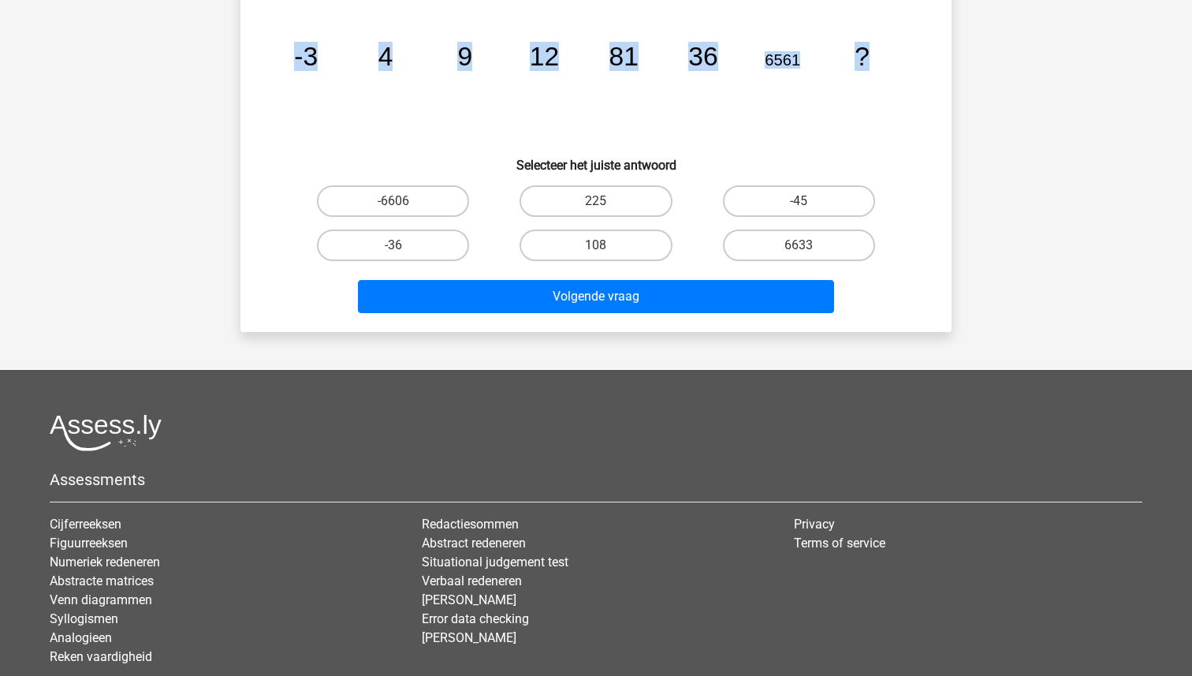
copy div "Welk getal hoort op de plek van het vraagteken? image/svg+xml -3 4 9 12 81 36 6…"
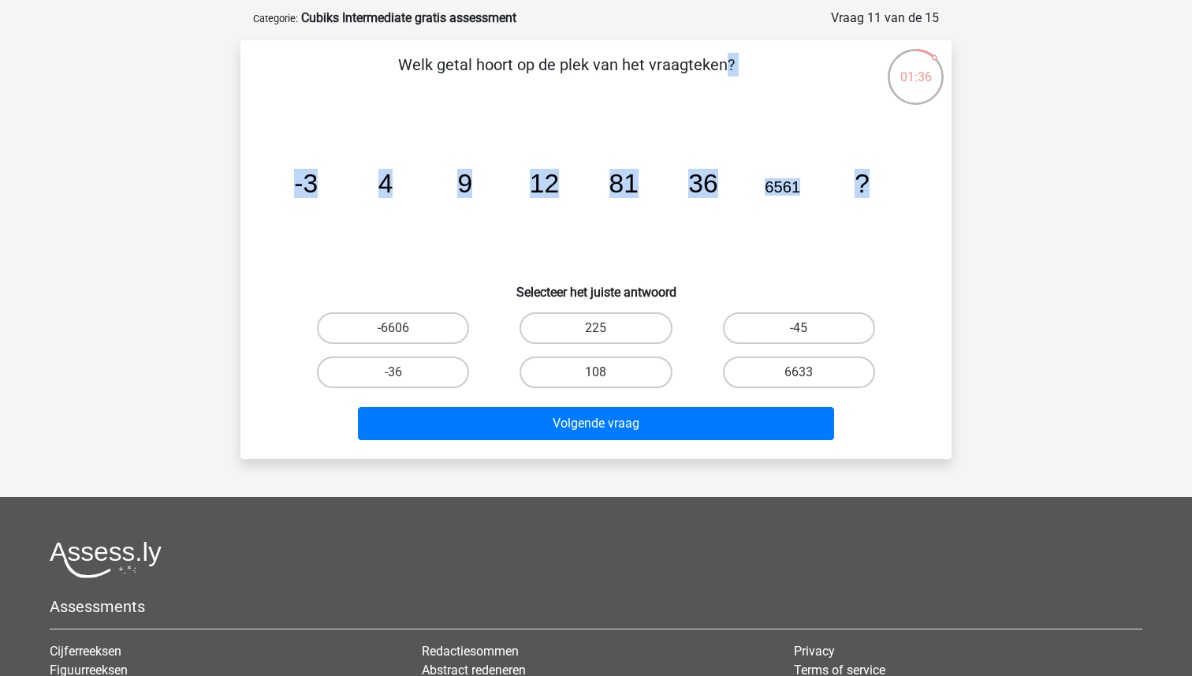
scroll to position [60, 0]
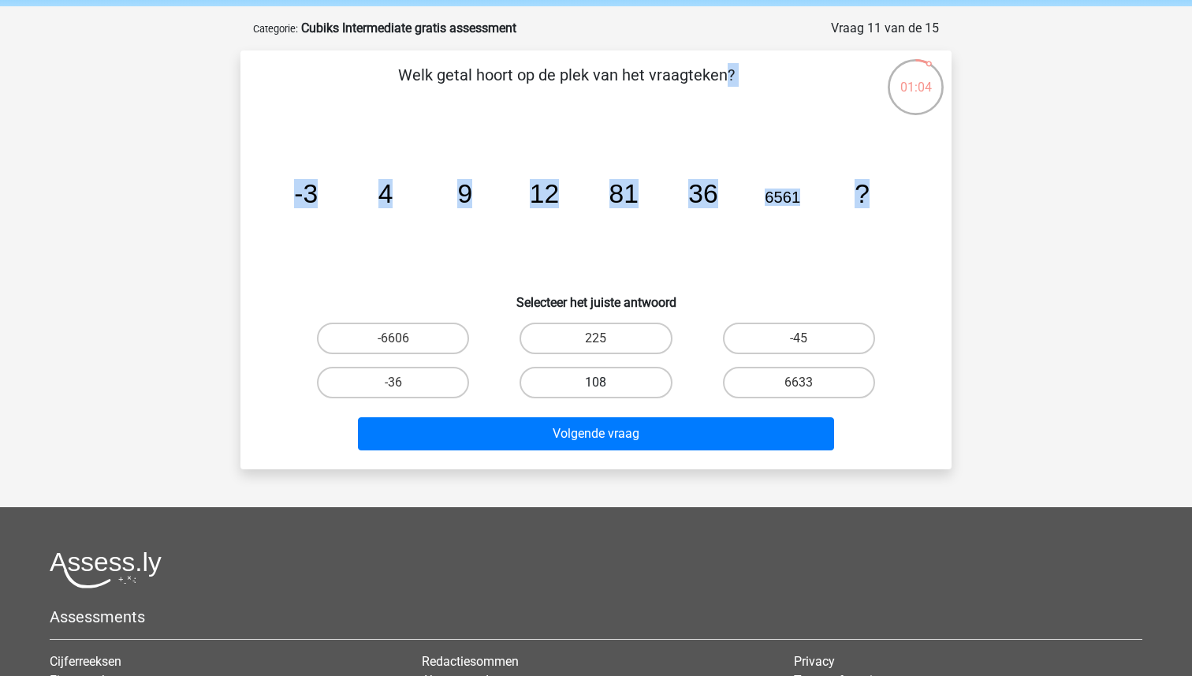
click at [636, 379] on label "108" at bounding box center [595, 383] width 152 height 32
click at [606, 382] on input "108" at bounding box center [601, 387] width 10 height 10
radio input "true"
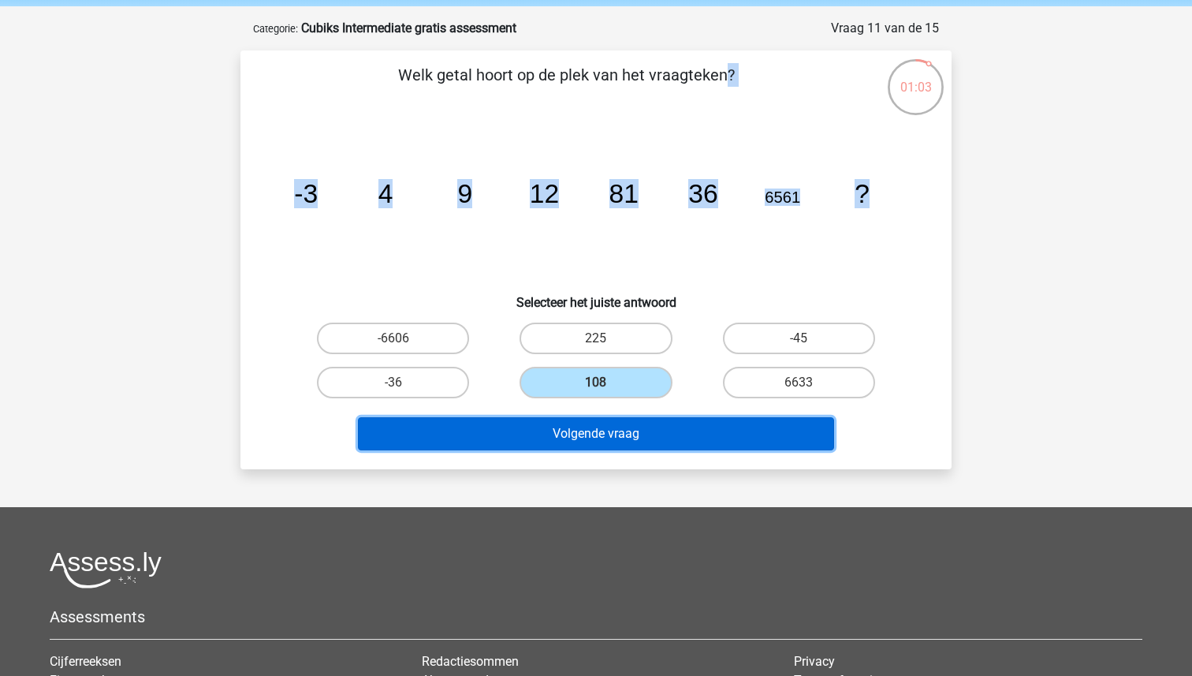
click at [633, 434] on button "Volgende vraag" at bounding box center [596, 433] width 477 height 33
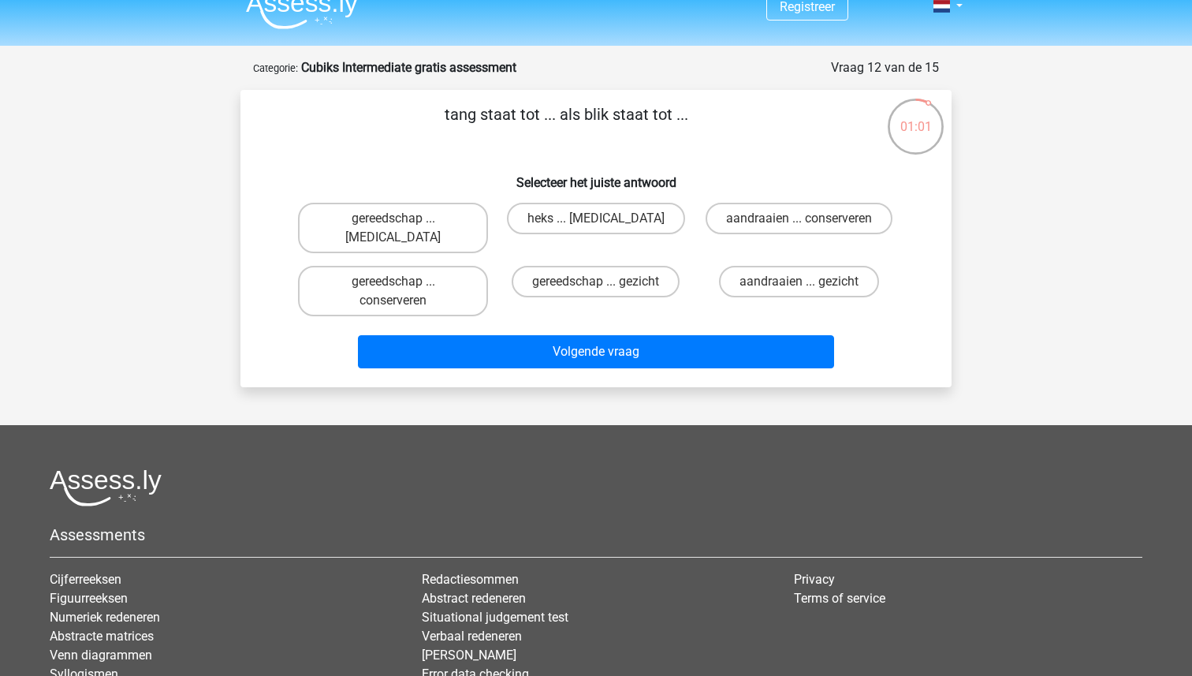
scroll to position [16, 0]
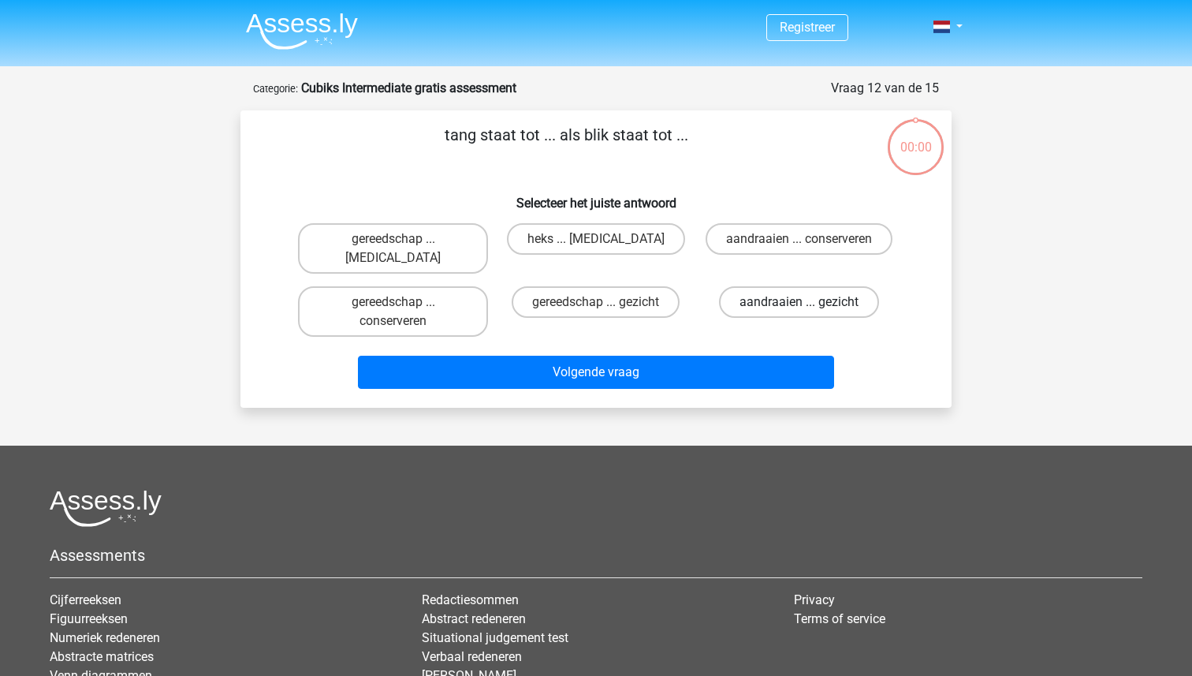
scroll to position [16, 0]
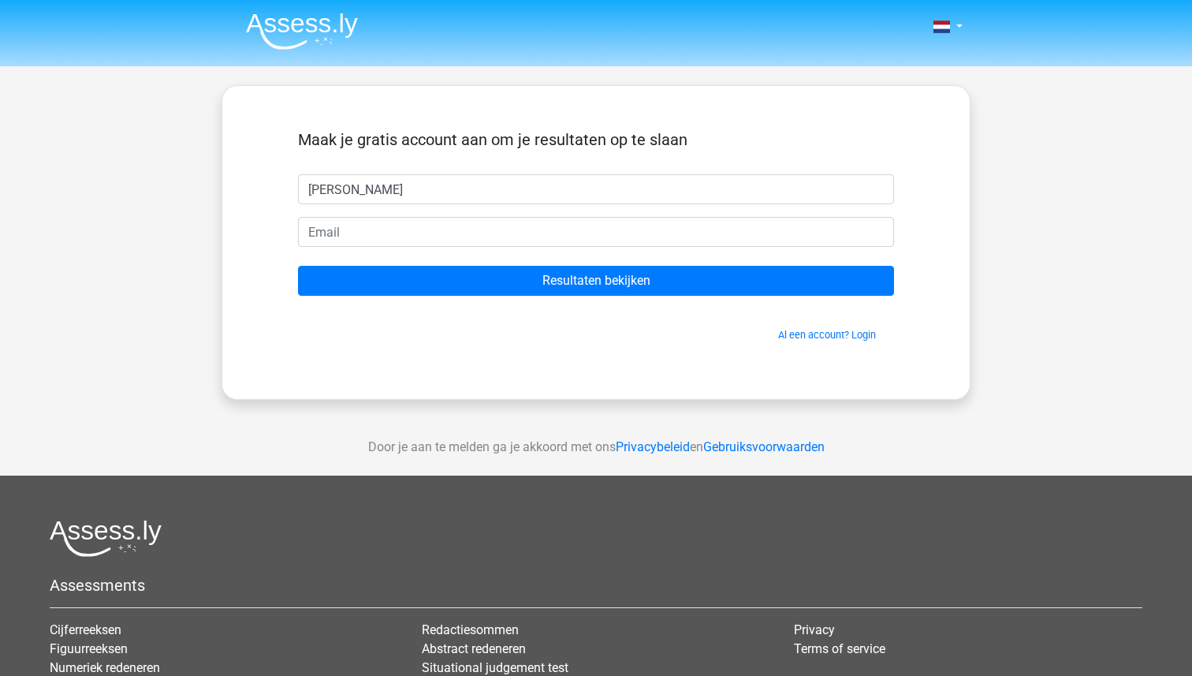
type input "[PERSON_NAME]"
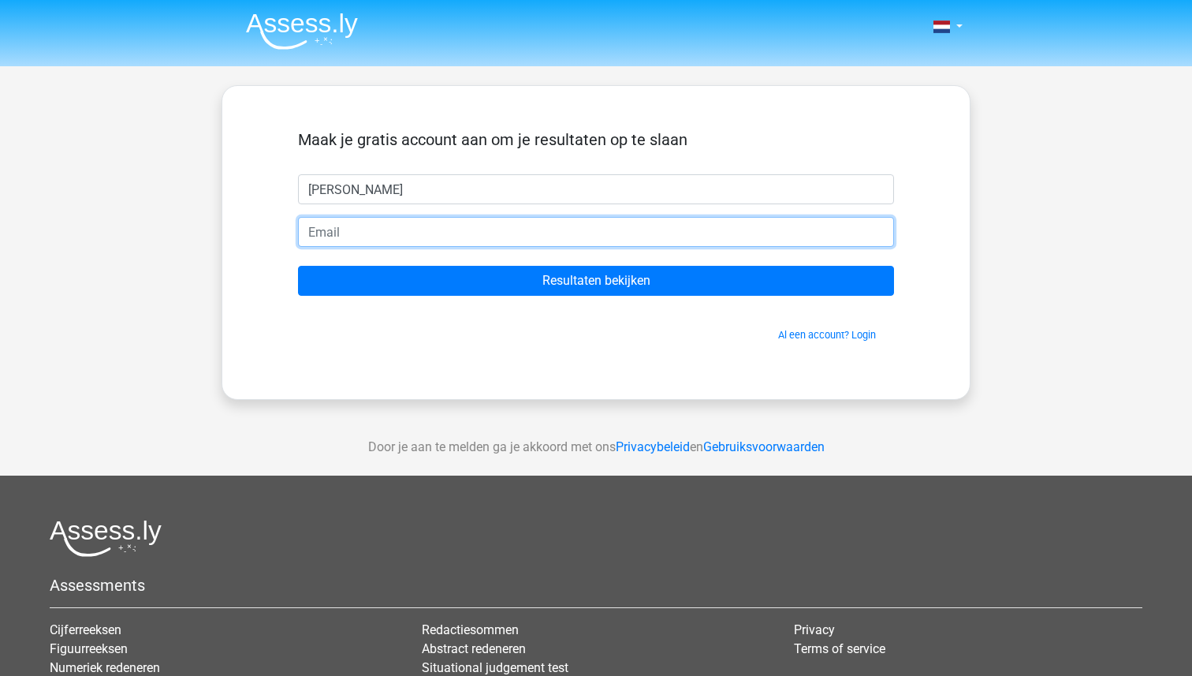
click at [471, 233] on input "email" at bounding box center [596, 232] width 596 height 30
type input "[PERSON_NAME][EMAIL_ADDRESS][PERSON_NAME][DOMAIN_NAME]"
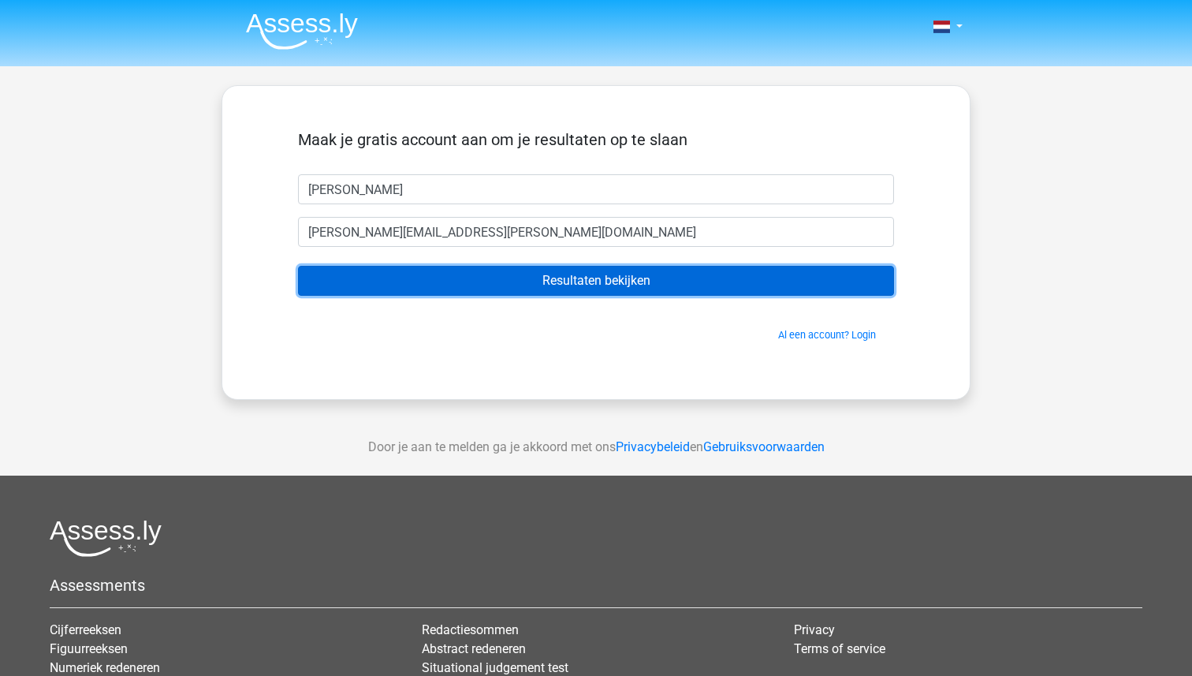
click at [470, 285] on input "Resultaten bekijken" at bounding box center [596, 281] width 596 height 30
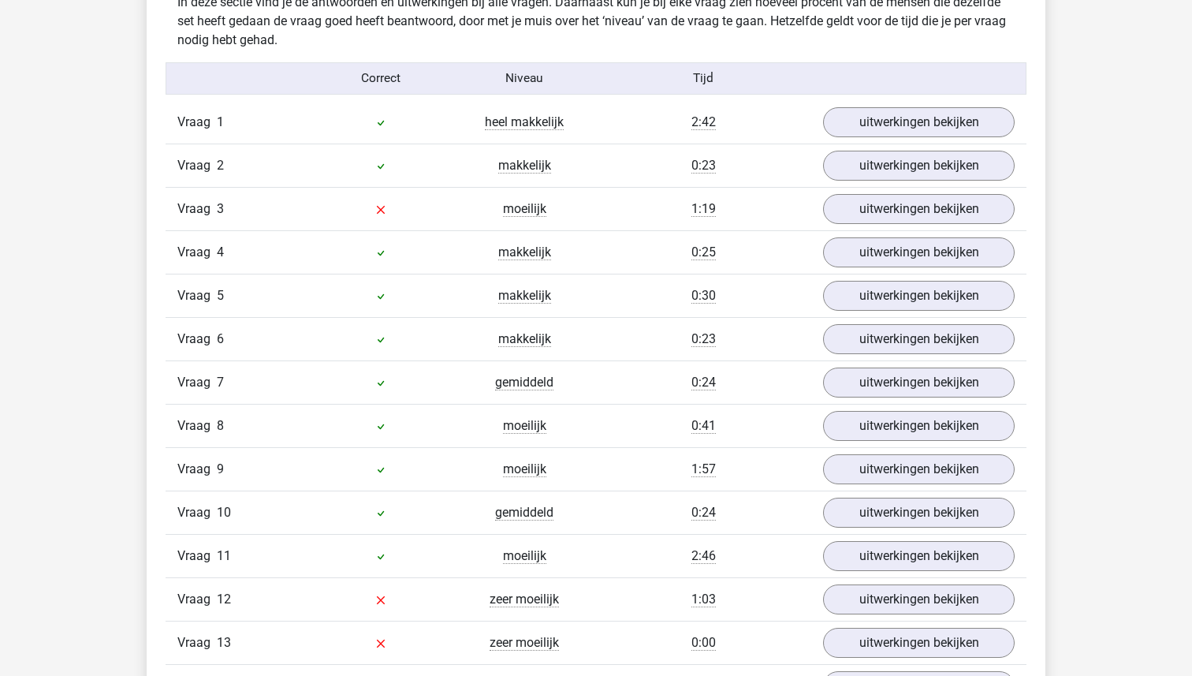
scroll to position [1785, 0]
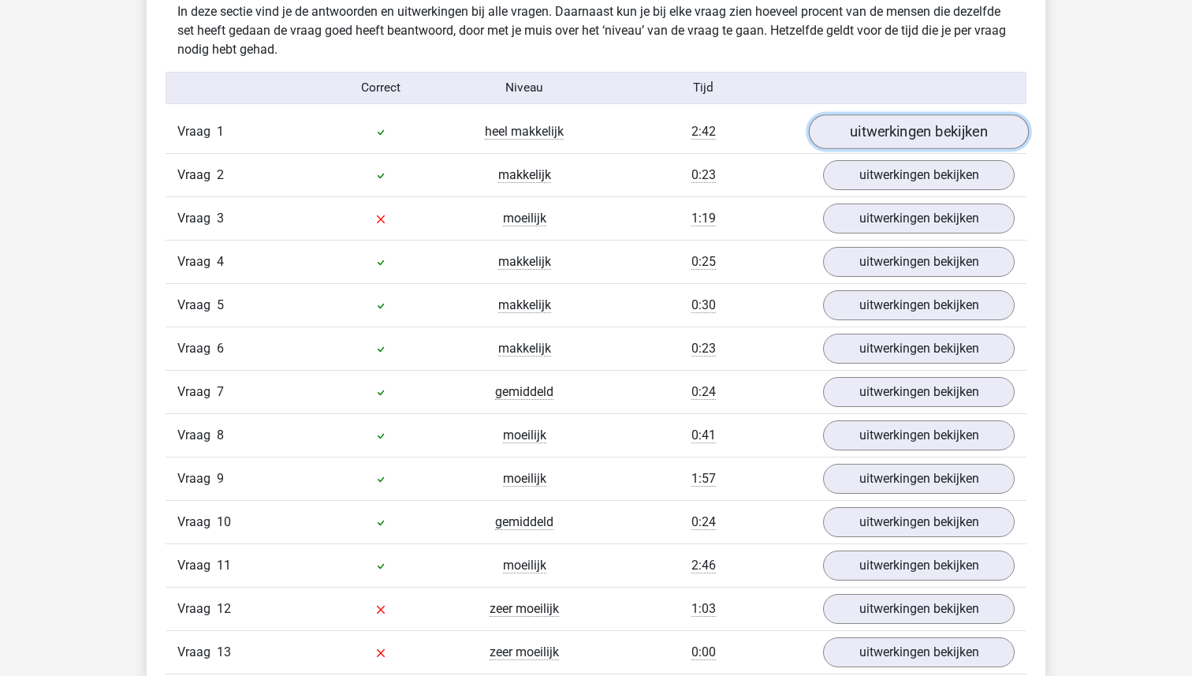
click at [913, 131] on link "uitwerkingen bekijken" at bounding box center [919, 131] width 220 height 35
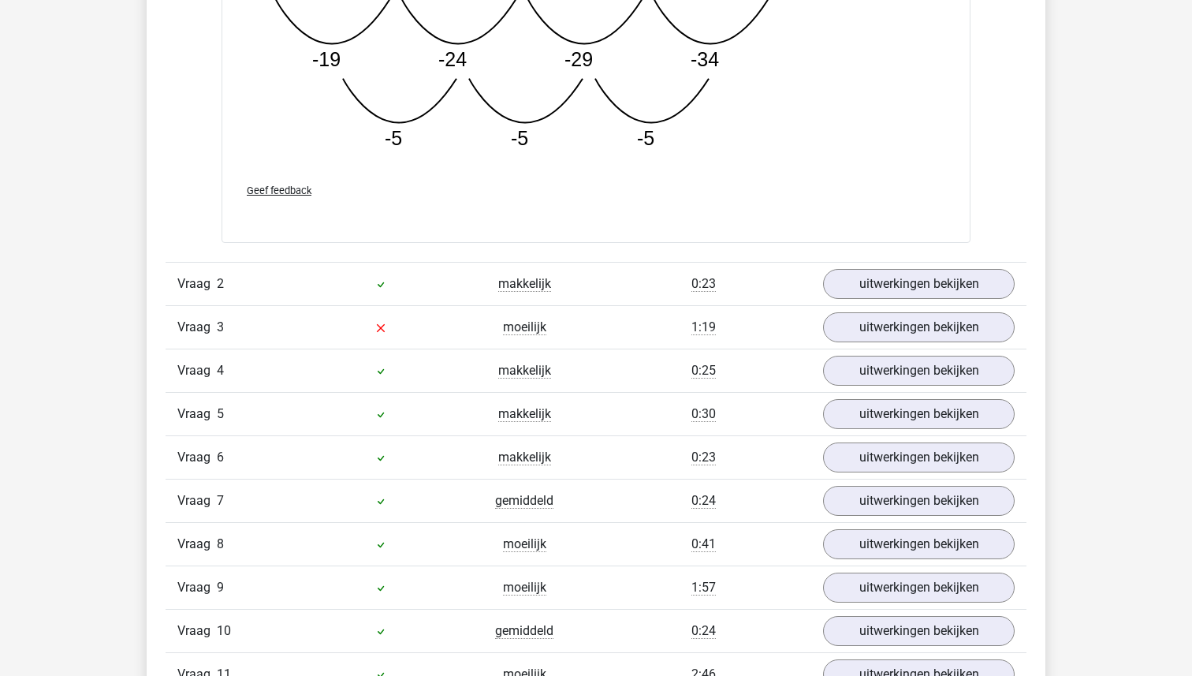
scroll to position [2494, 0]
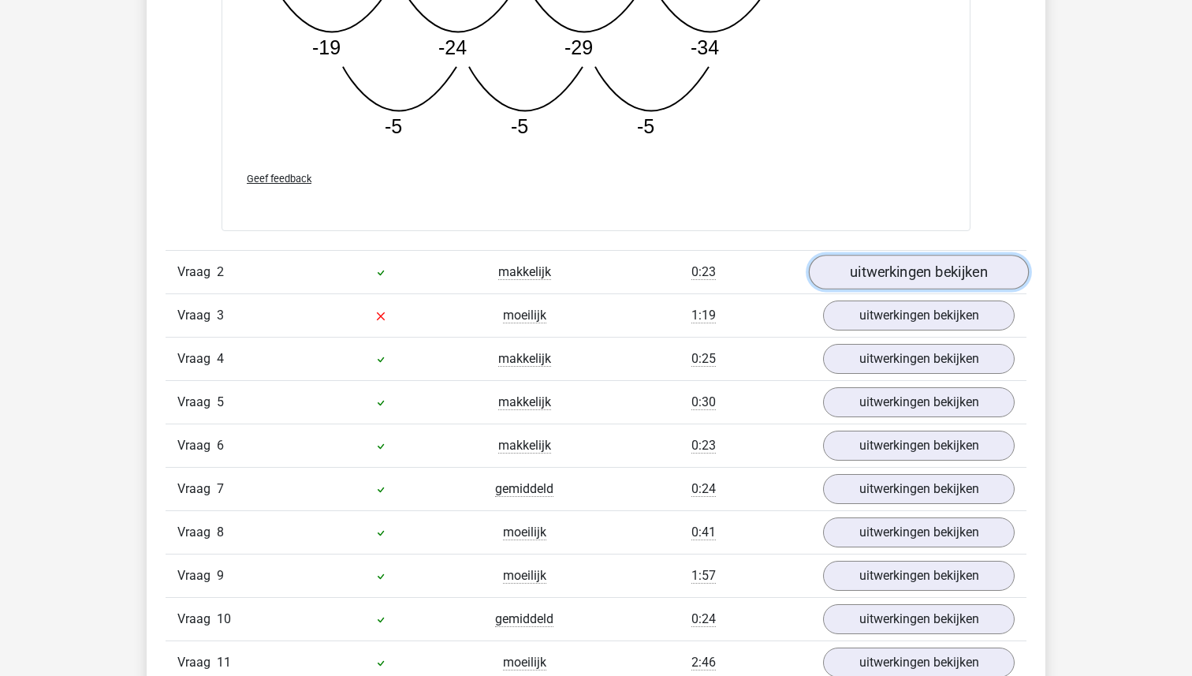
click at [903, 279] on link "uitwerkingen bekijken" at bounding box center [919, 272] width 220 height 35
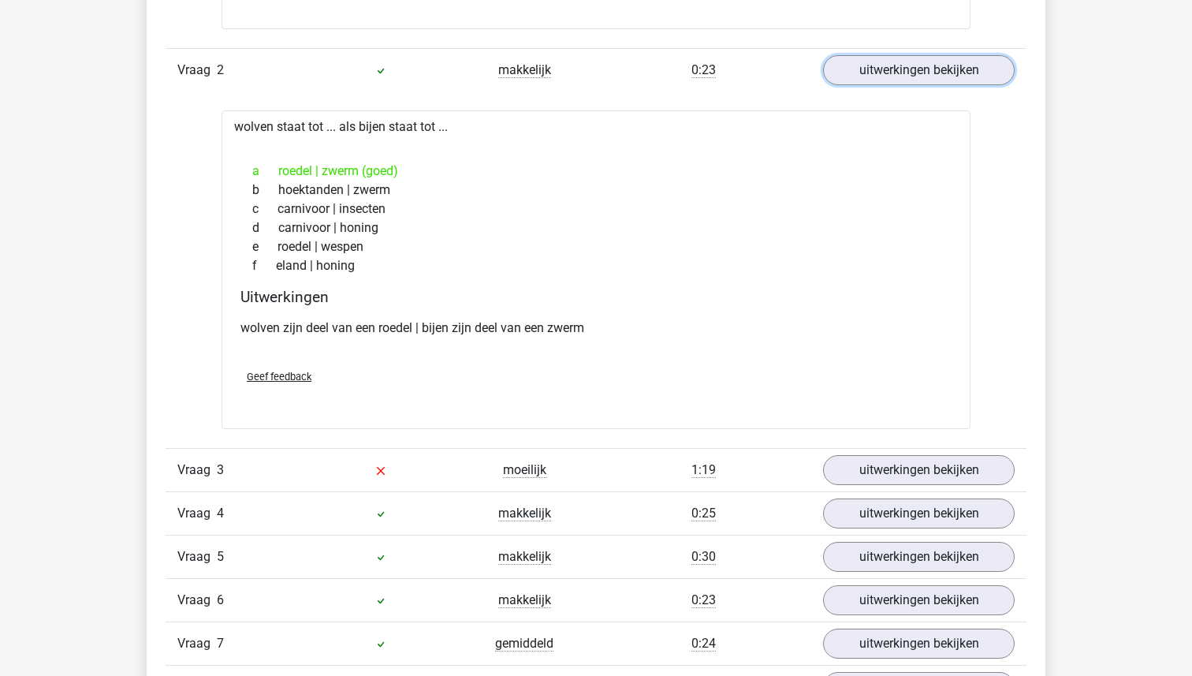
scroll to position [2754, 0]
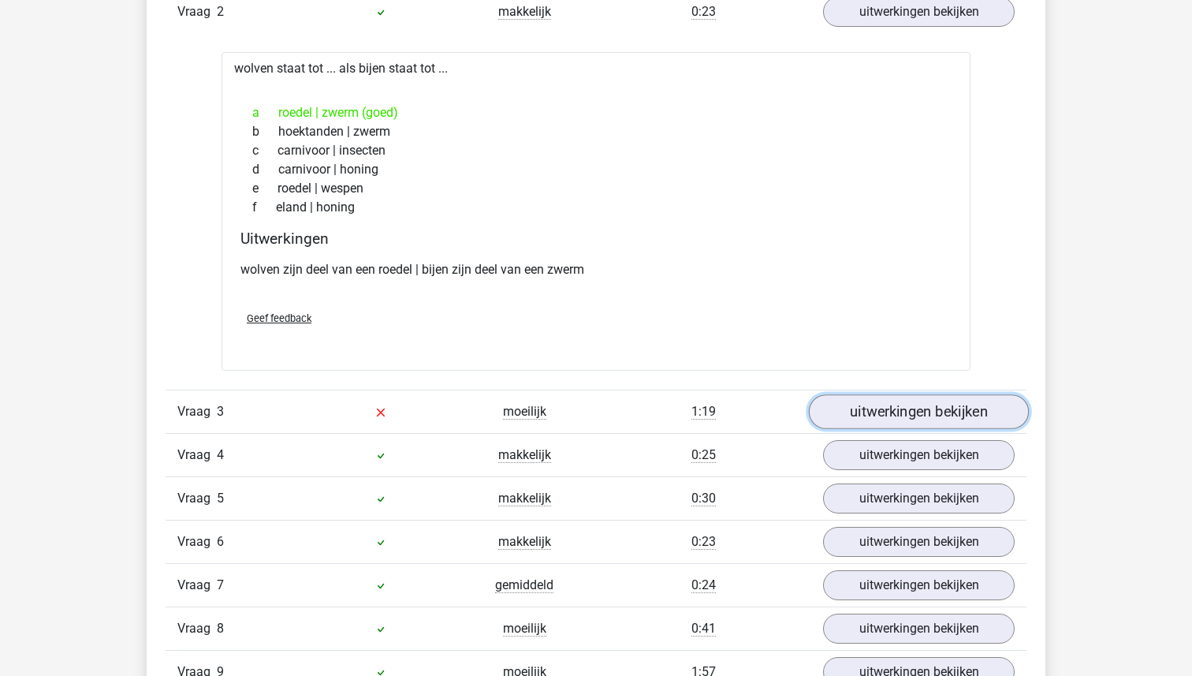
click at [882, 406] on link "uitwerkingen bekijken" at bounding box center [919, 411] width 220 height 35
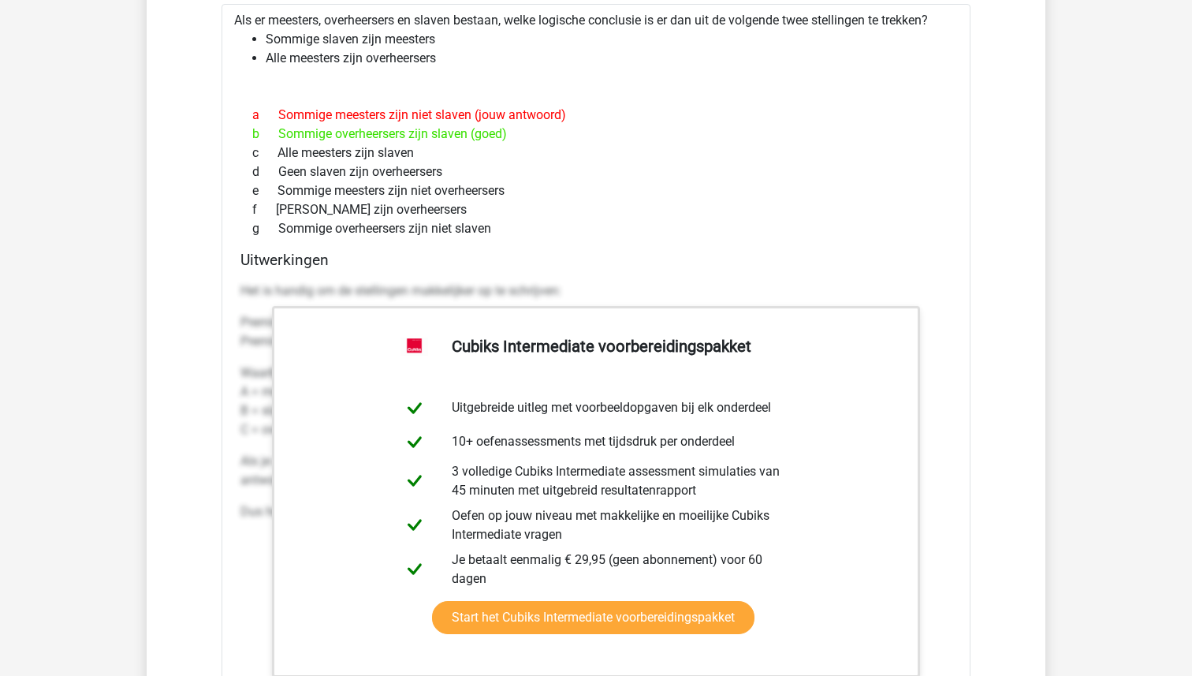
scroll to position [3243, 0]
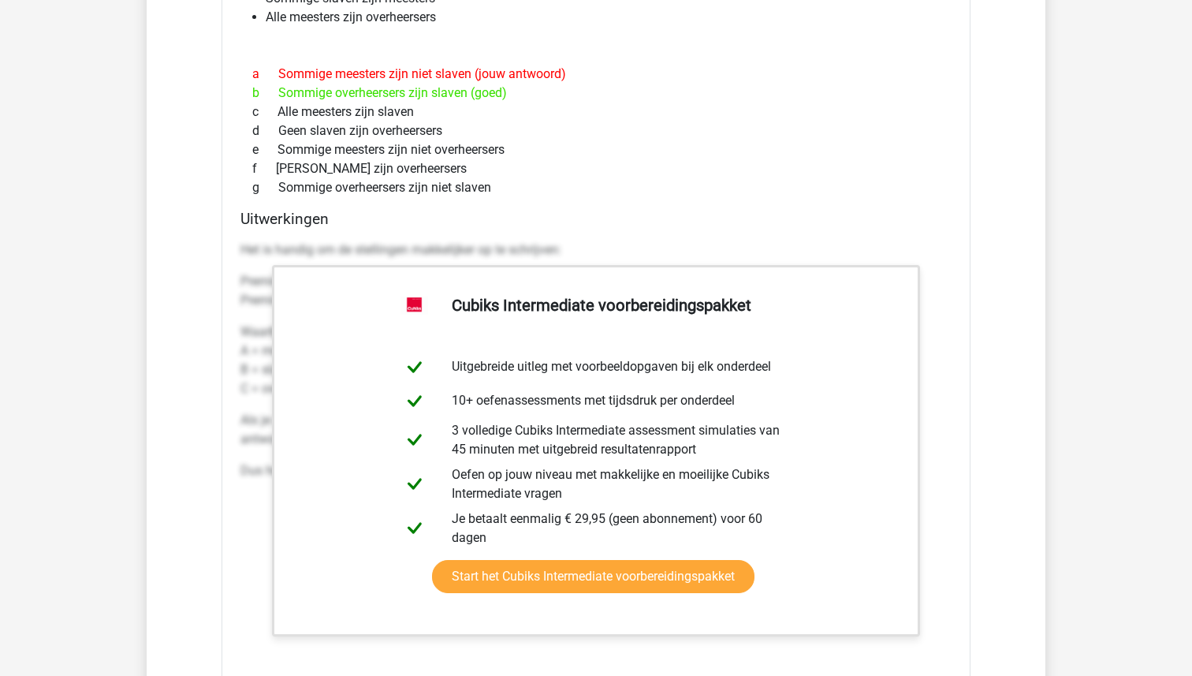
click at [864, 202] on div "a Sommige meesters zijn niet slaven (jouw antwoord) b Sommige overheersers zijn…" at bounding box center [595, 130] width 711 height 145
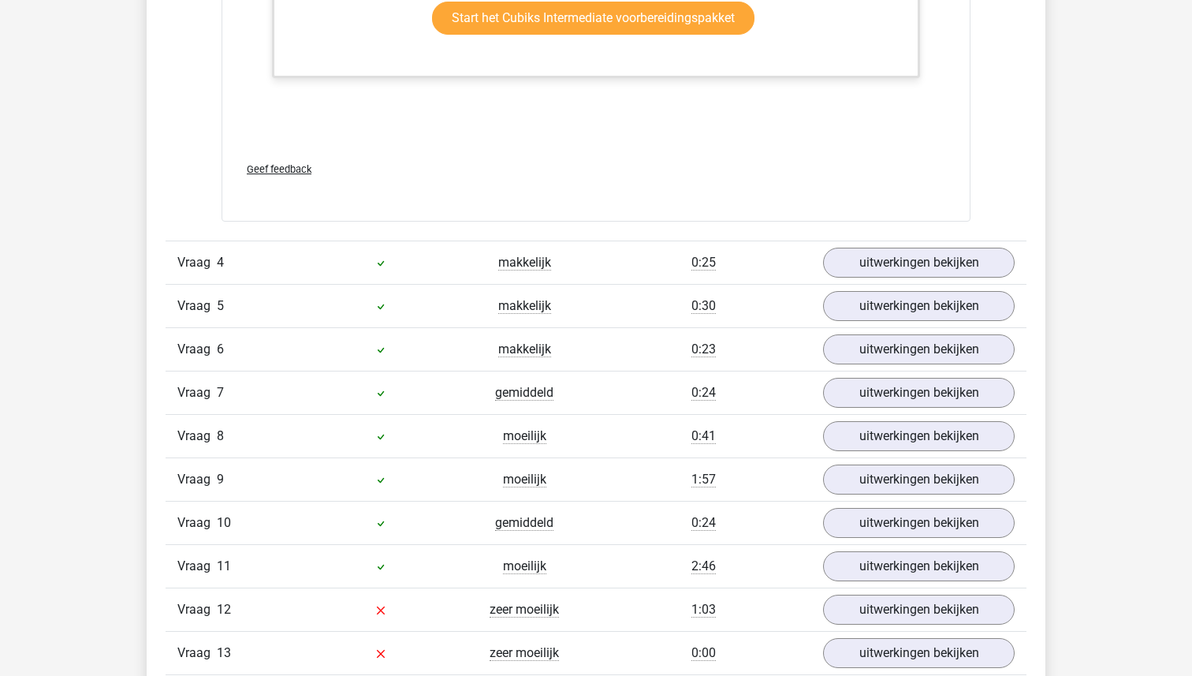
scroll to position [3807, 0]
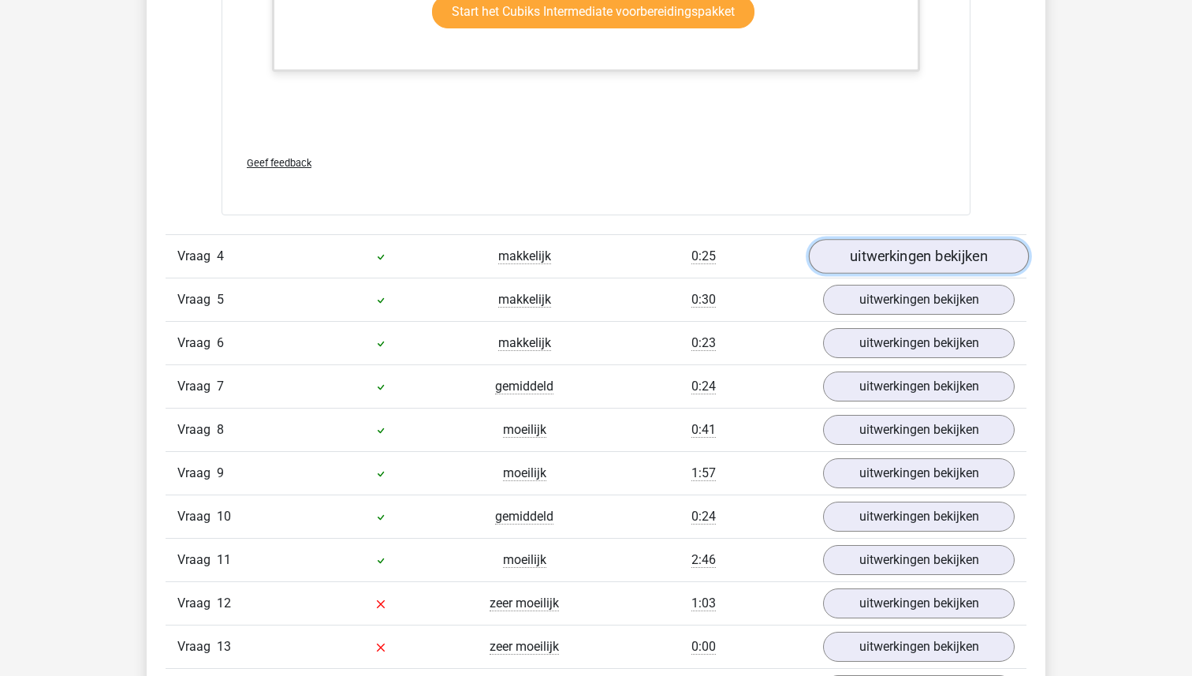
click at [918, 259] on link "uitwerkingen bekijken" at bounding box center [919, 256] width 220 height 35
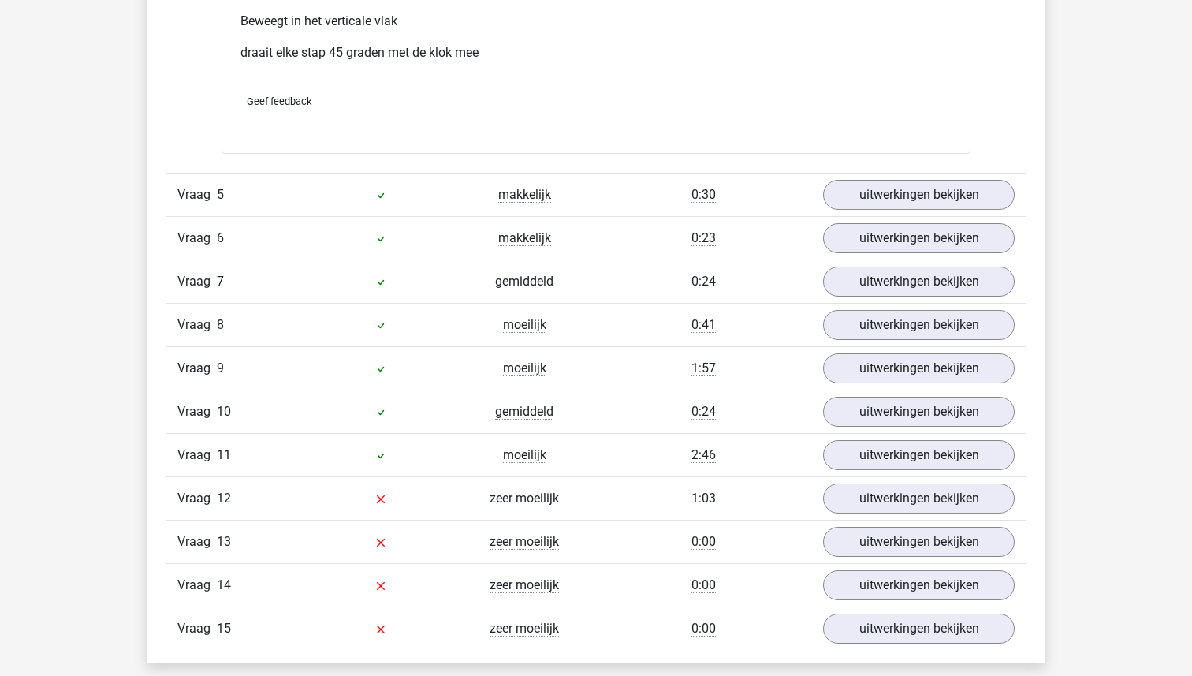
scroll to position [5204, 0]
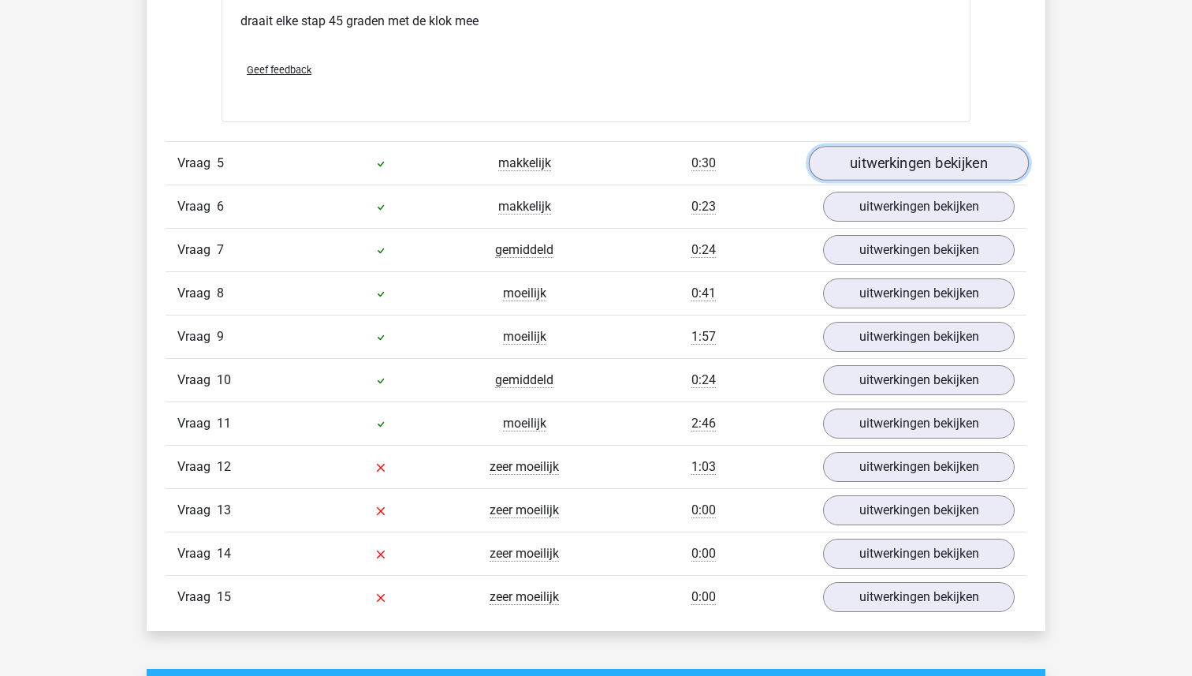
click at [924, 160] on link "uitwerkingen bekijken" at bounding box center [919, 163] width 220 height 35
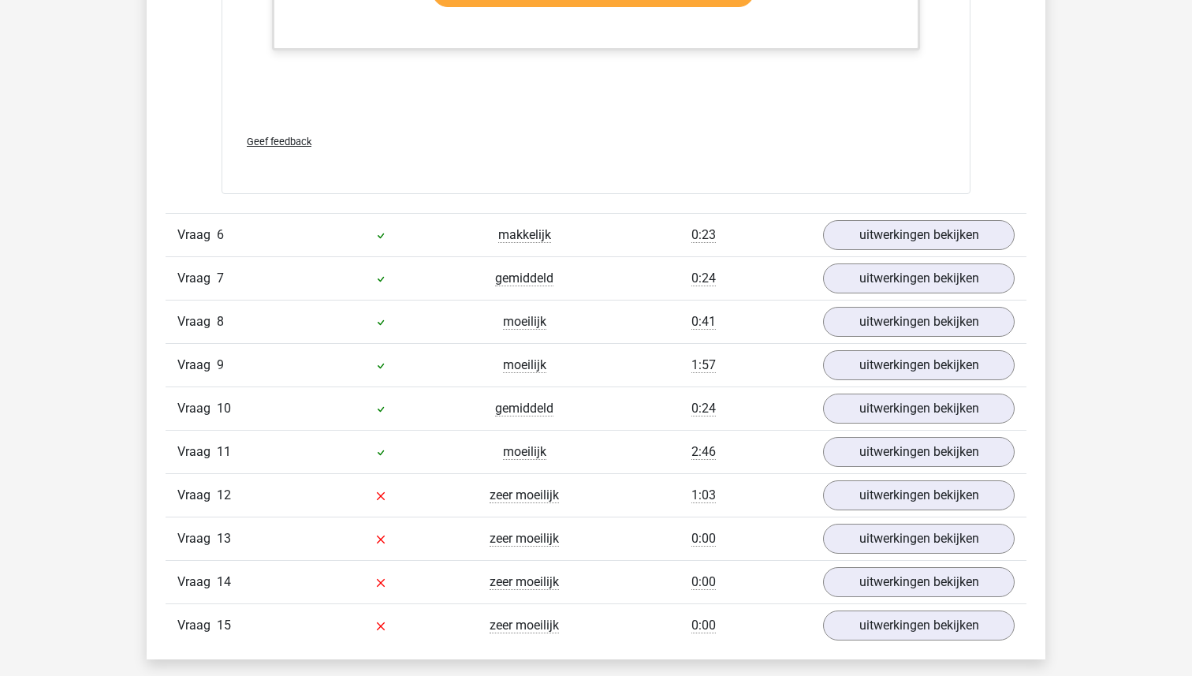
scroll to position [6256, 0]
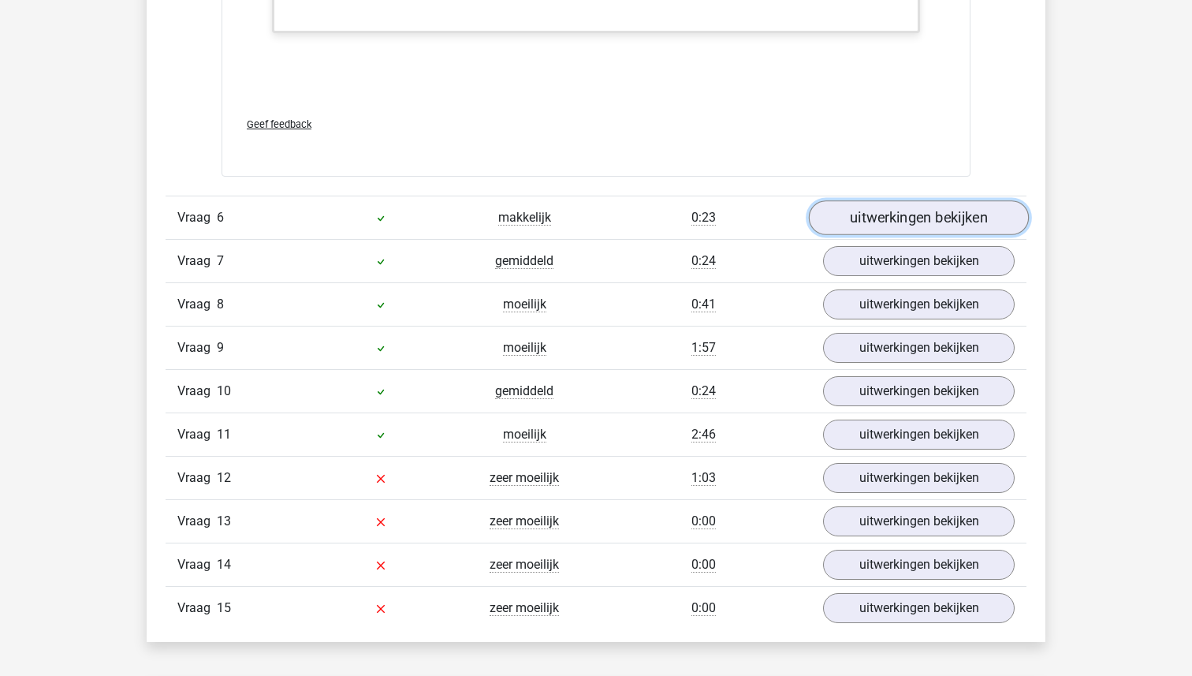
click at [934, 222] on link "uitwerkingen bekijken" at bounding box center [919, 218] width 220 height 35
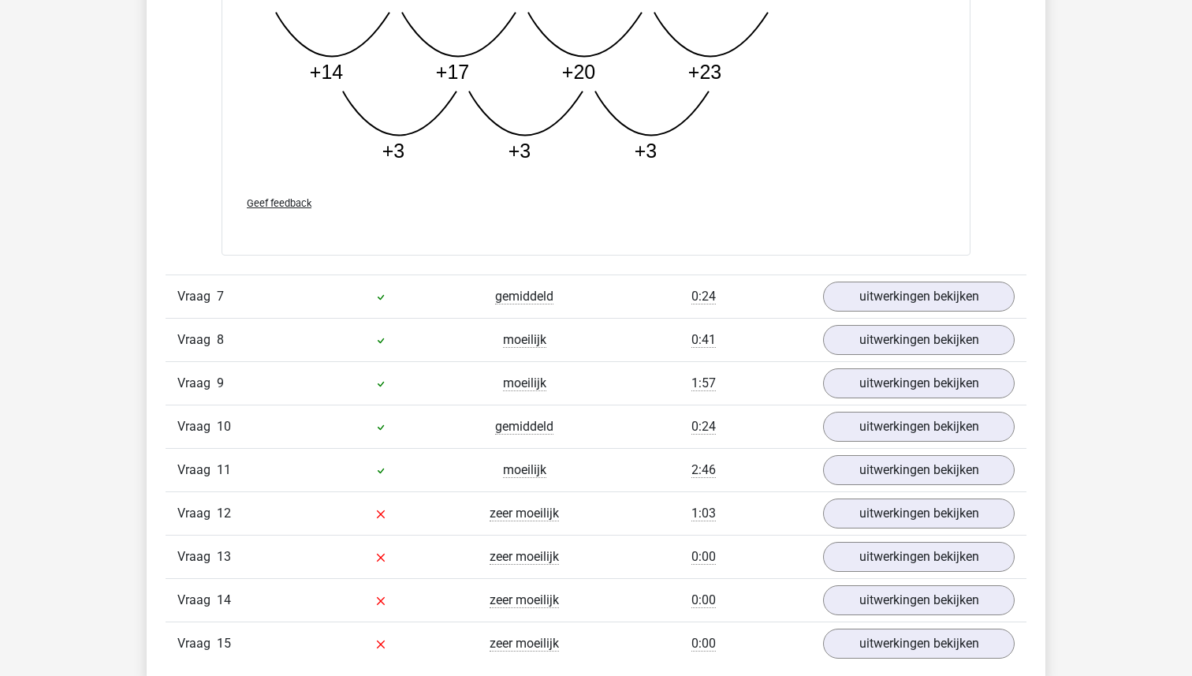
scroll to position [7069, 0]
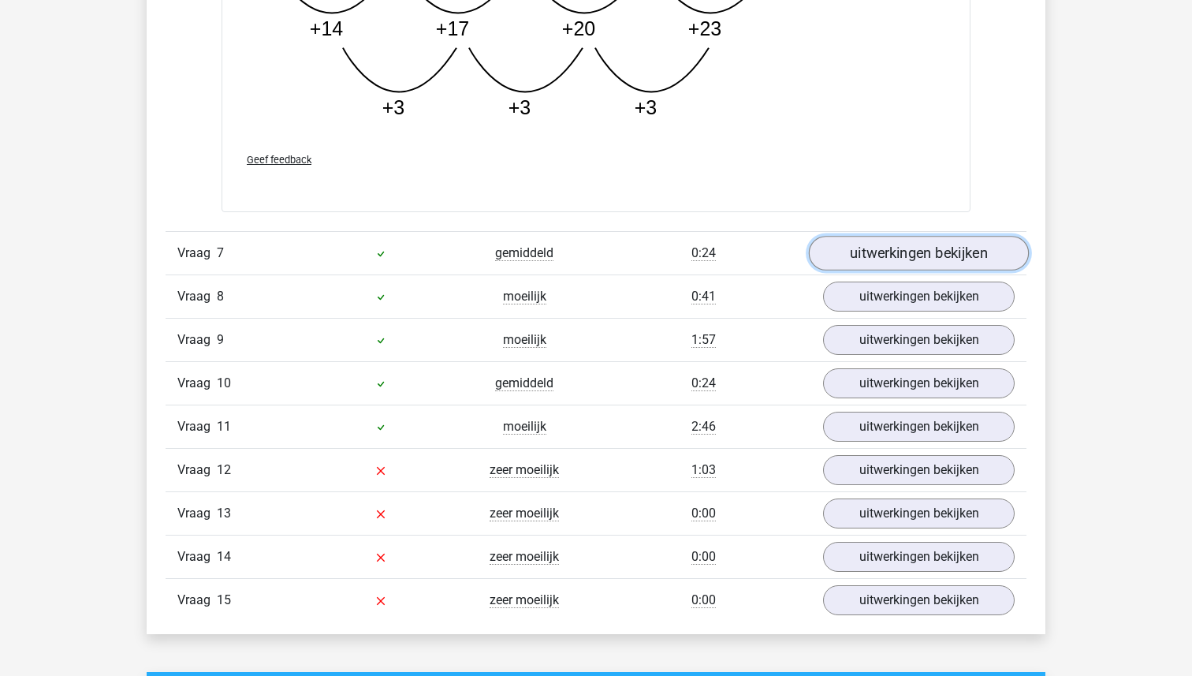
click at [926, 250] on link "uitwerkingen bekijken" at bounding box center [919, 253] width 220 height 35
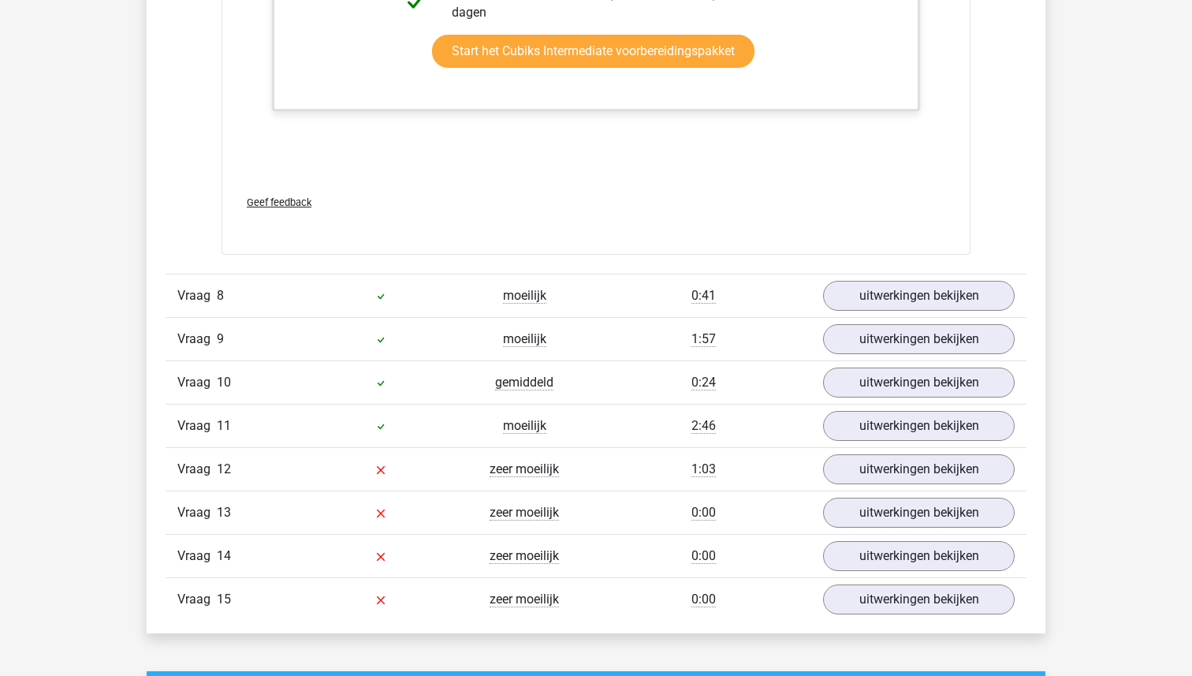
scroll to position [7842, 0]
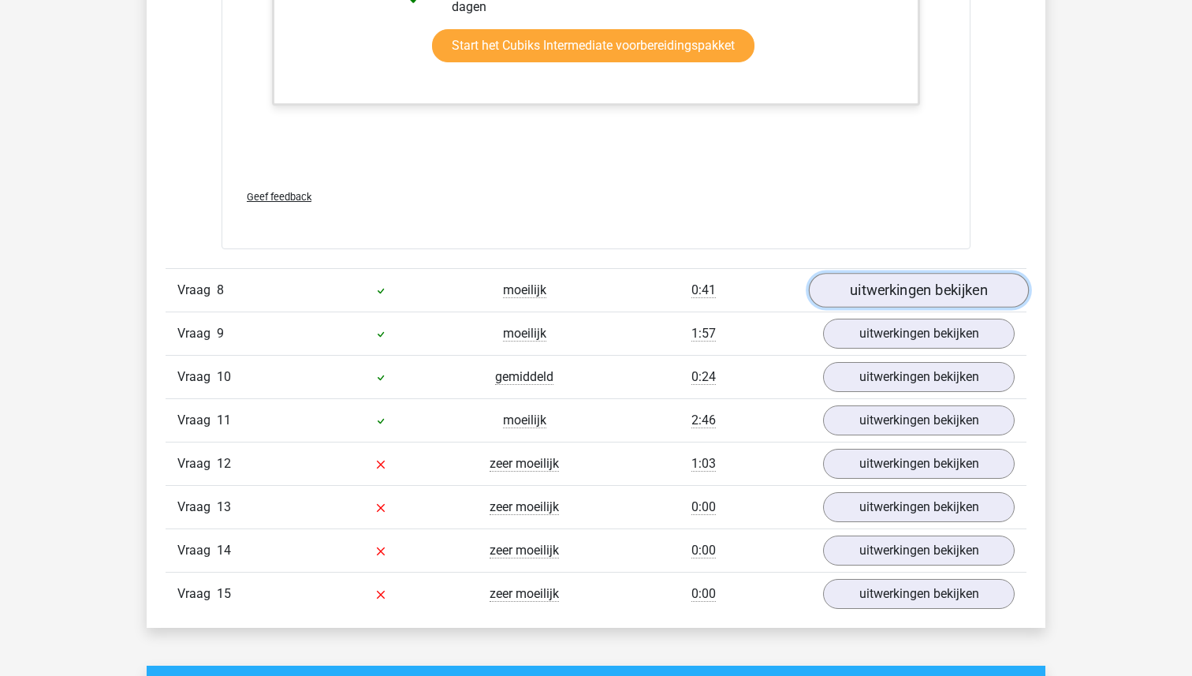
click at [948, 298] on link "uitwerkingen bekijken" at bounding box center [919, 291] width 220 height 35
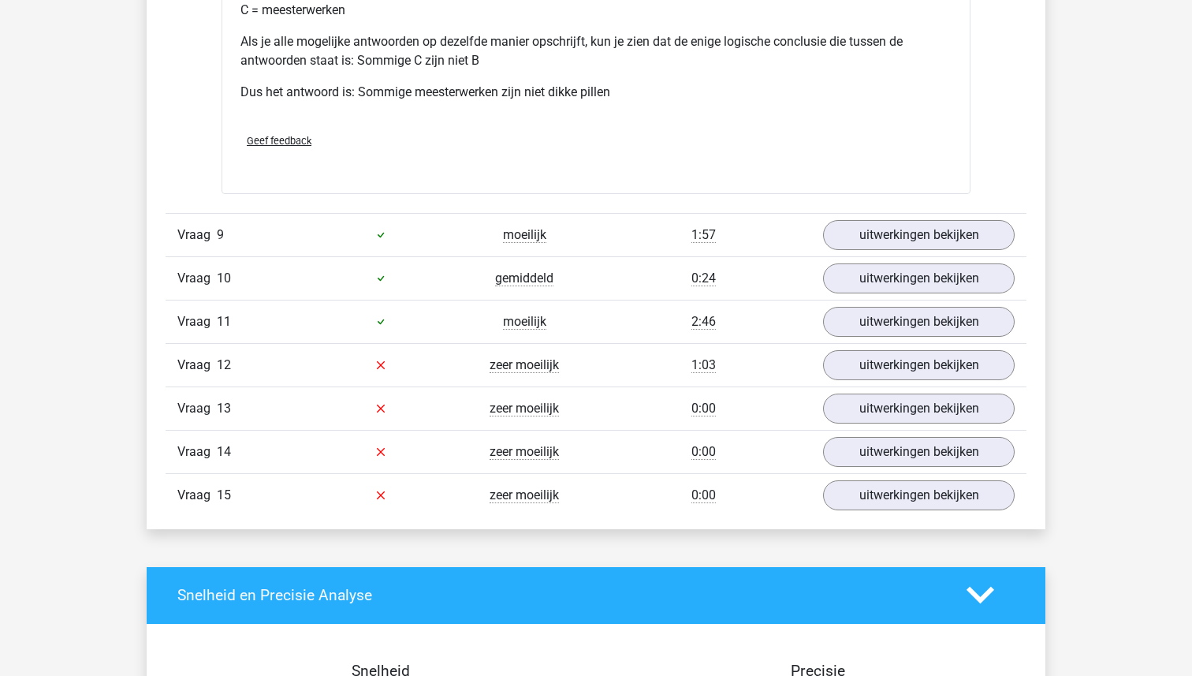
scroll to position [8596, 0]
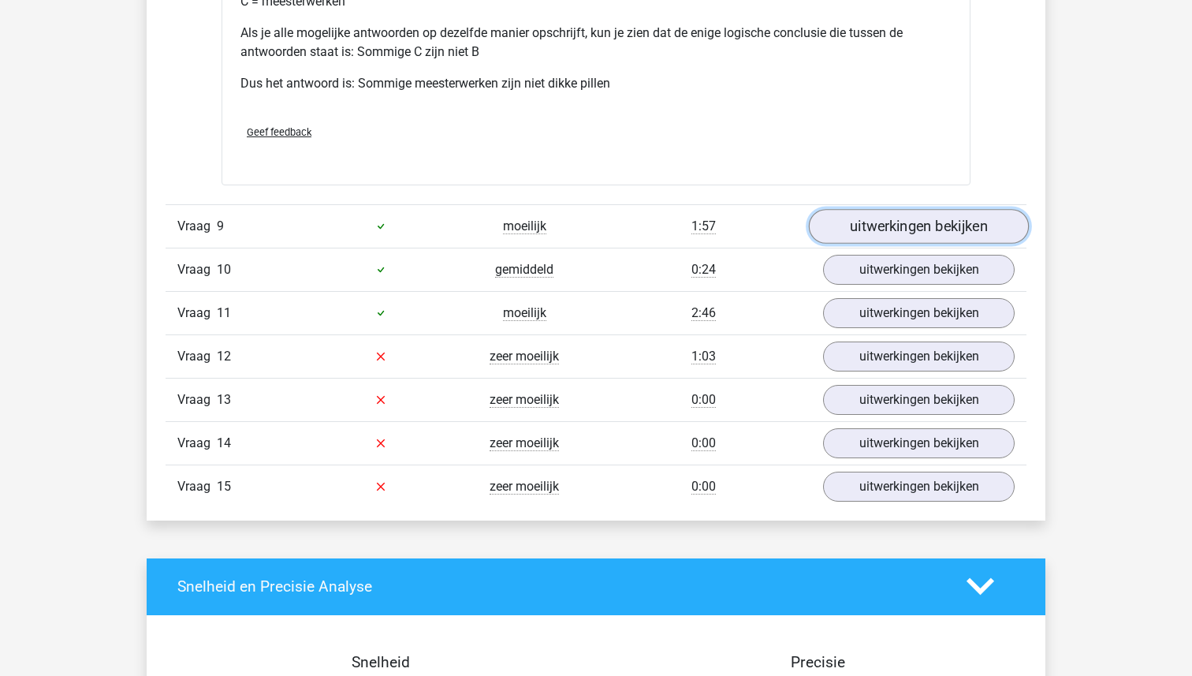
click at [966, 244] on link "uitwerkingen bekijken" at bounding box center [919, 226] width 220 height 35
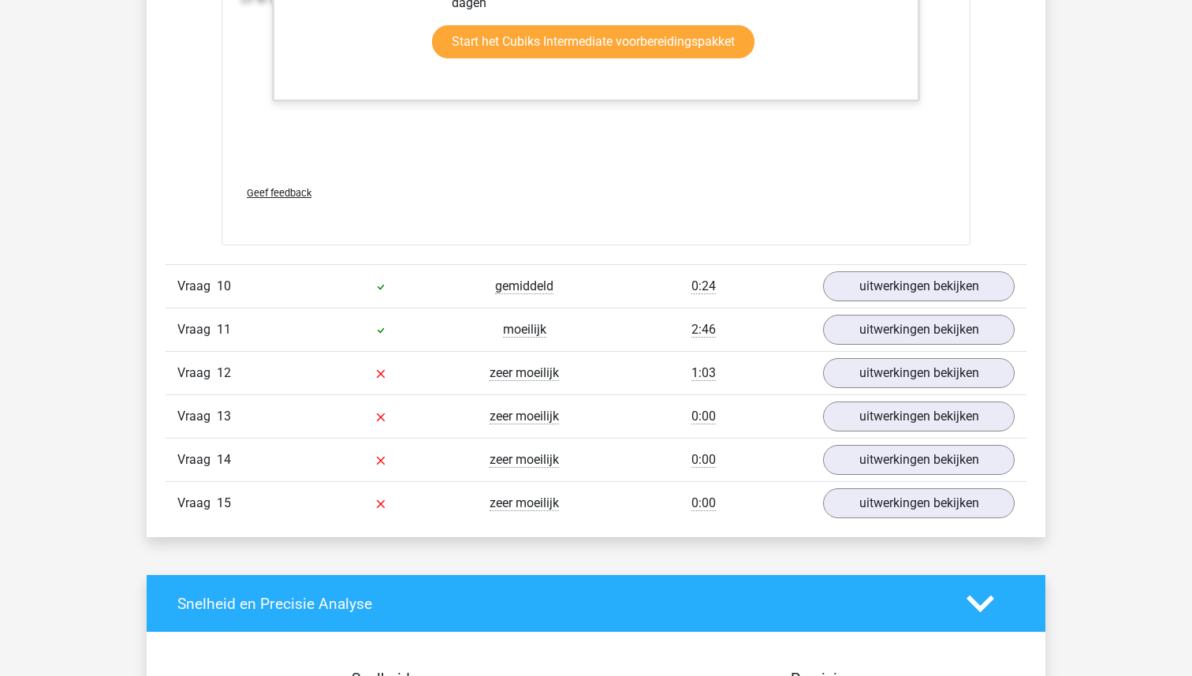
scroll to position [10208, 0]
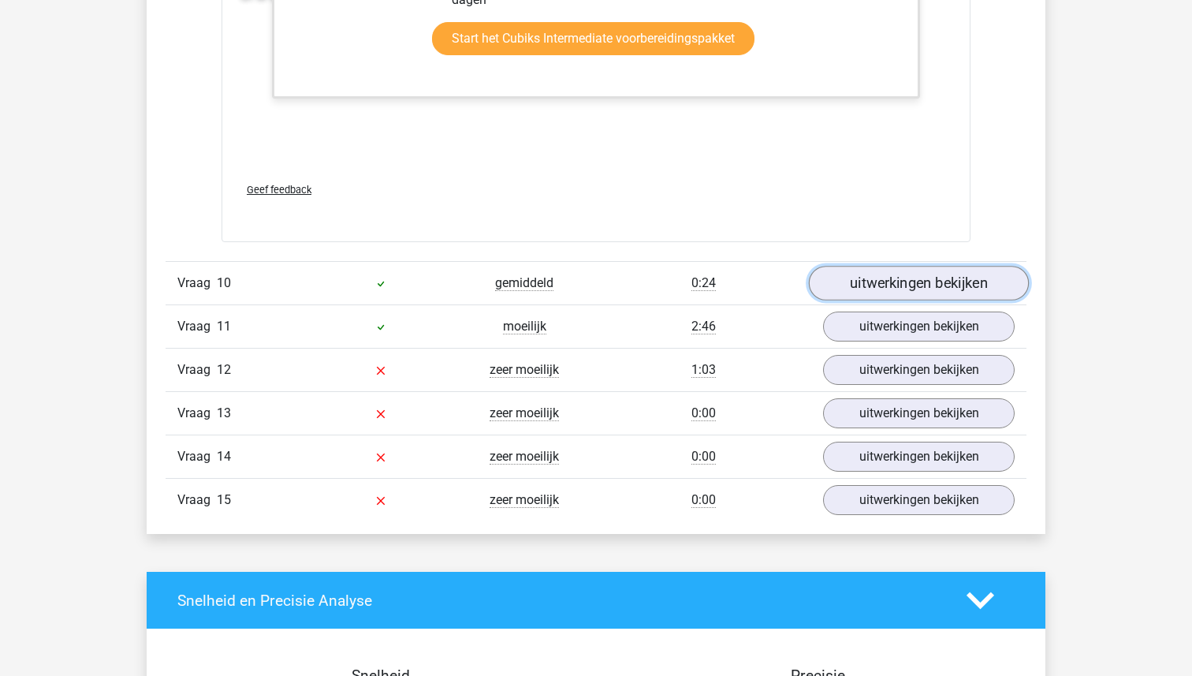
click at [942, 301] on link "uitwerkingen bekijken" at bounding box center [919, 283] width 220 height 35
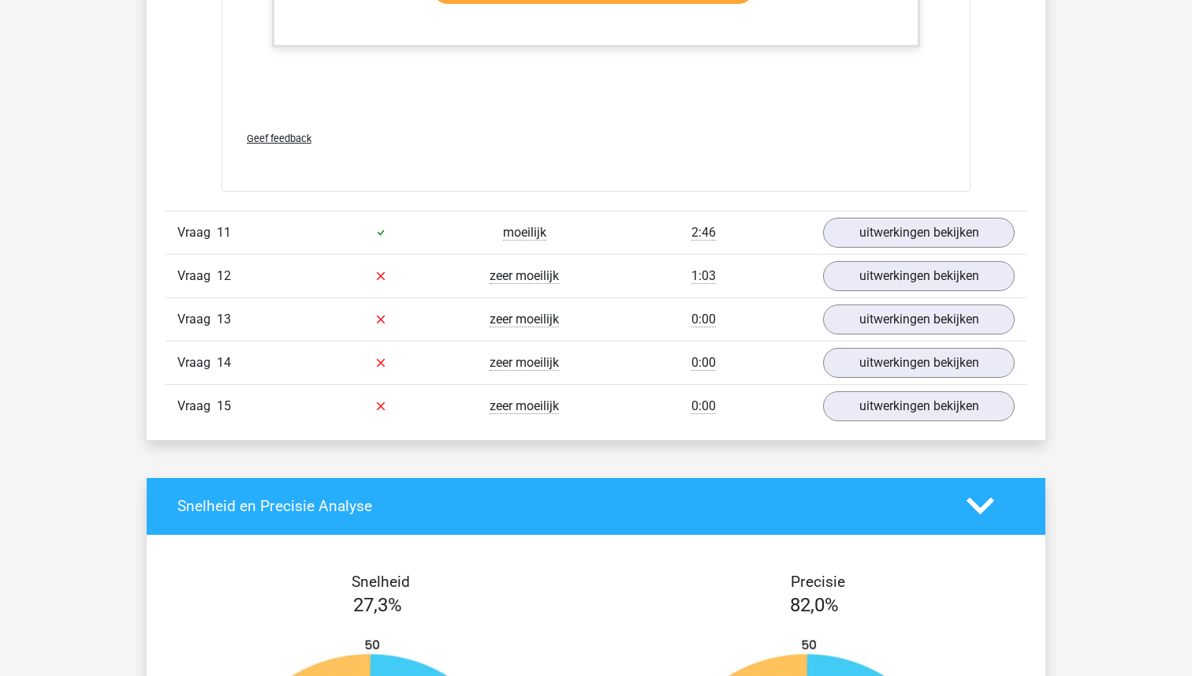
scroll to position [11306, 0]
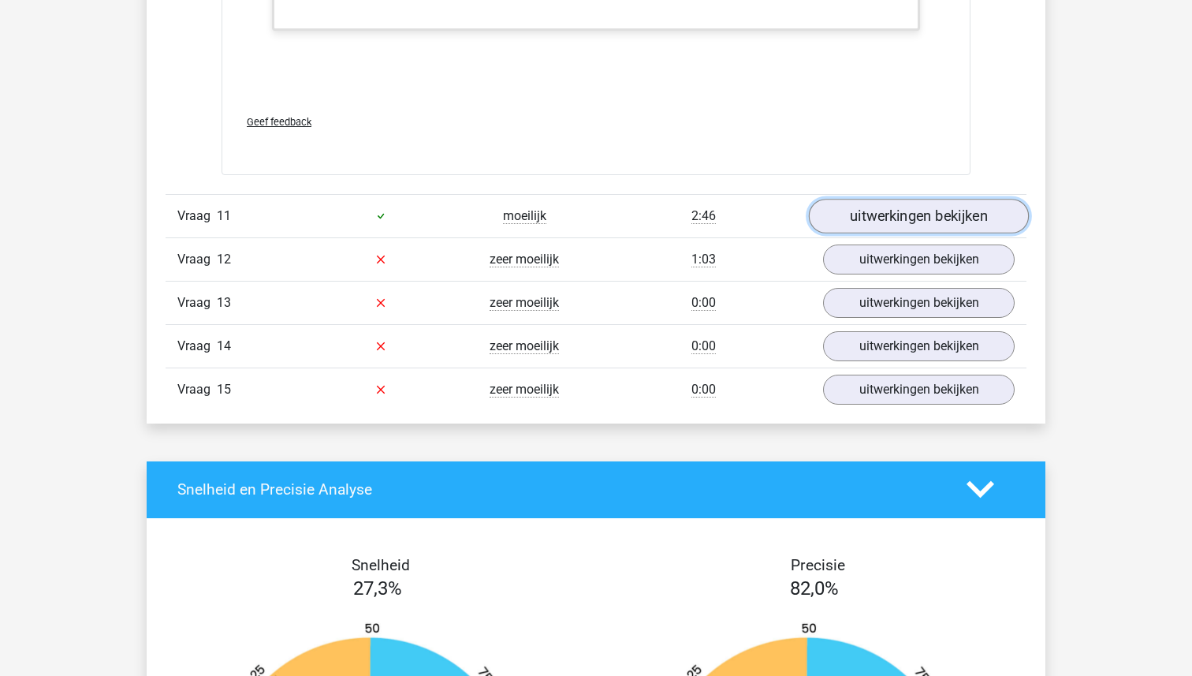
click at [962, 233] on link "uitwerkingen bekijken" at bounding box center [919, 216] width 220 height 35
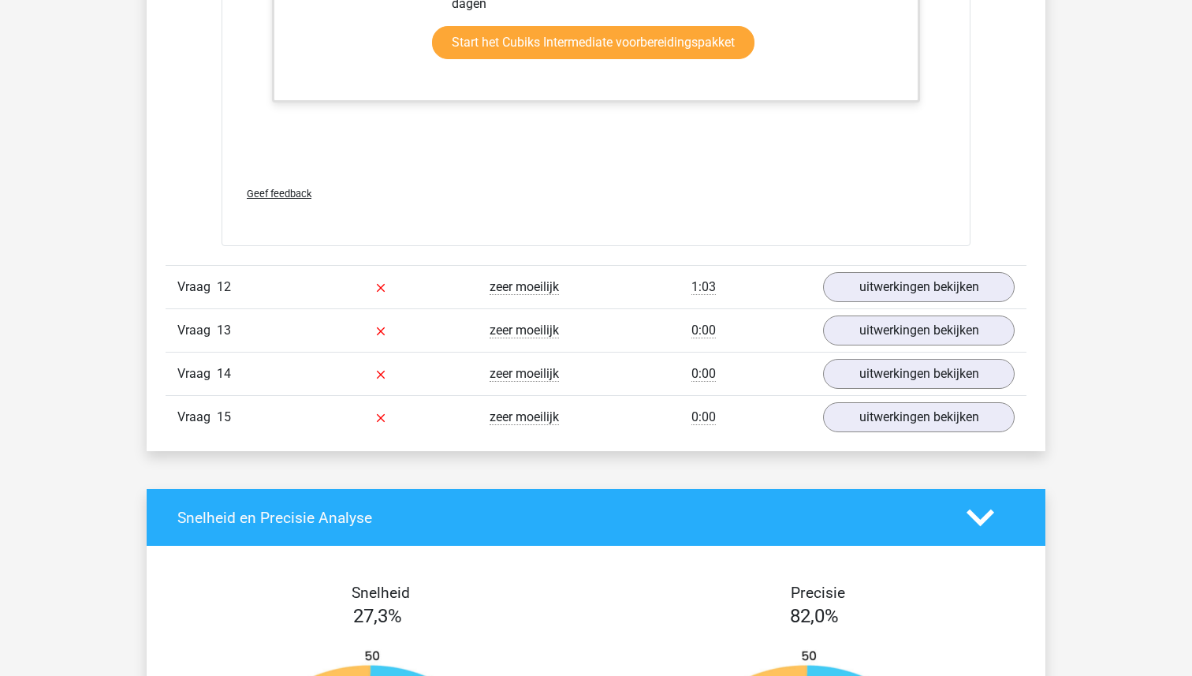
scroll to position [12257, 0]
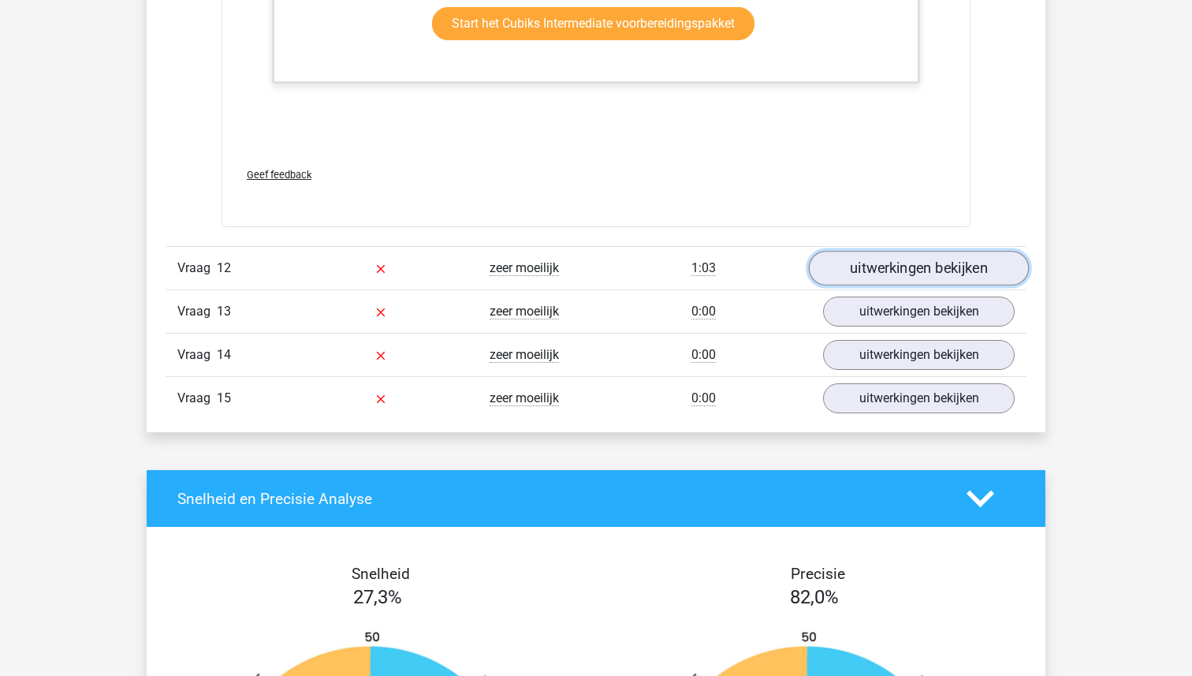
click at [968, 286] on link "uitwerkingen bekijken" at bounding box center [919, 268] width 220 height 35
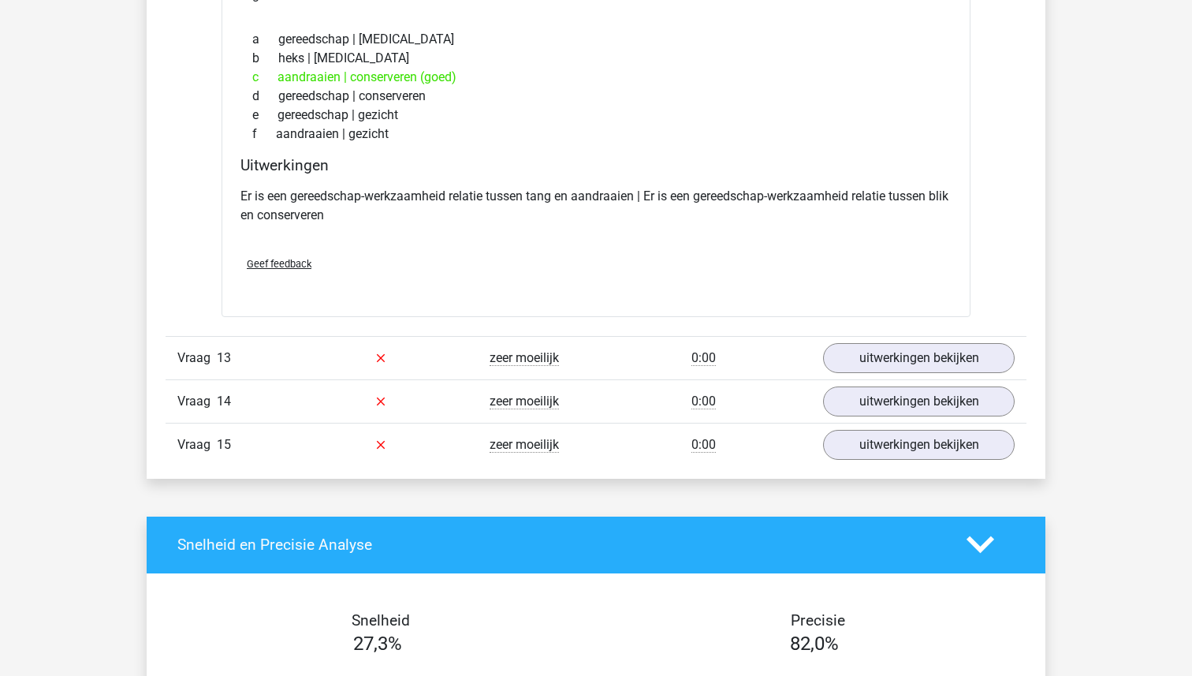
scroll to position [12590, 0]
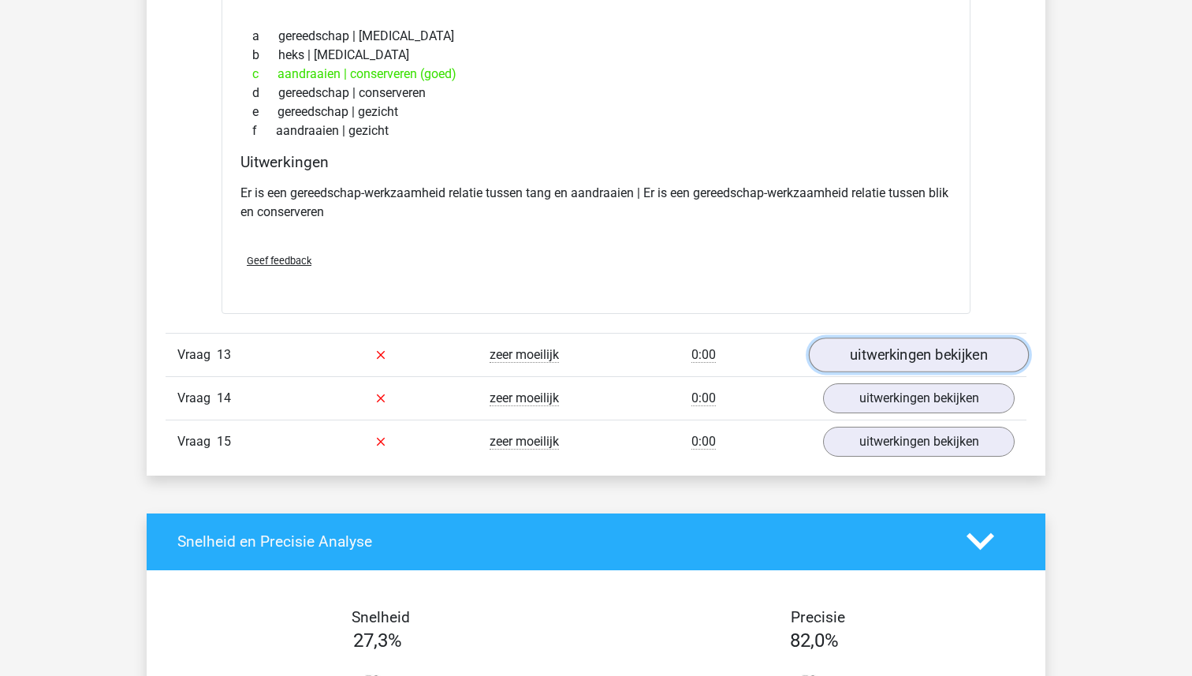
click at [973, 370] on link "uitwerkingen bekijken" at bounding box center [919, 354] width 220 height 35
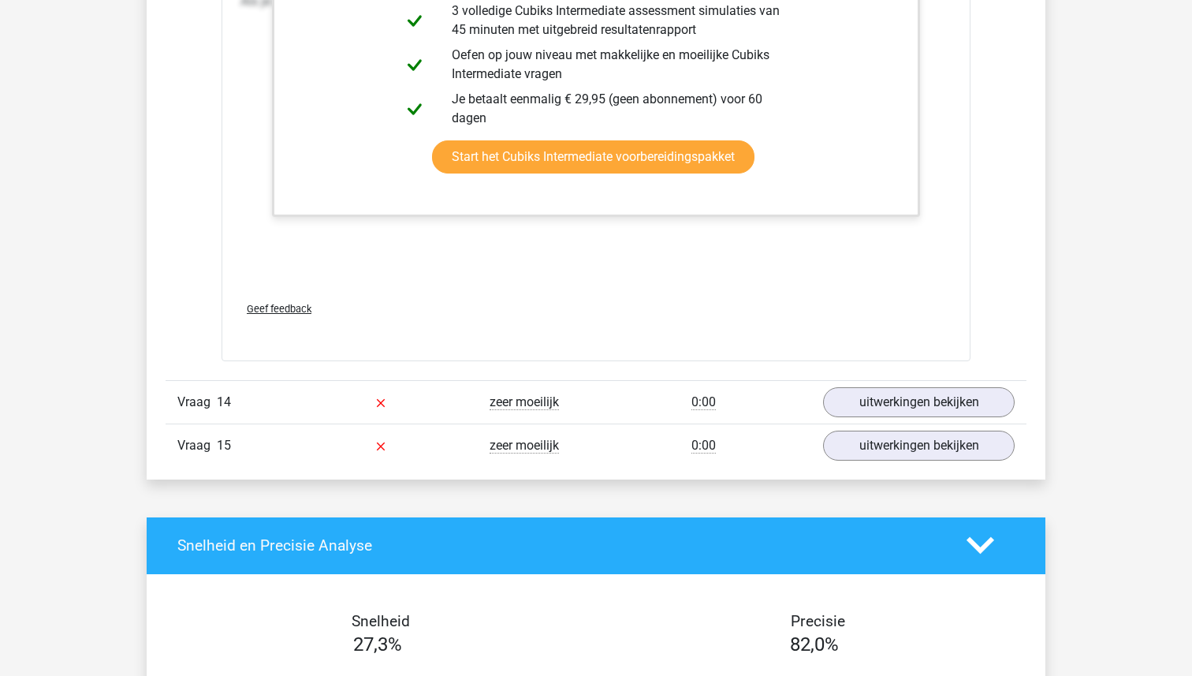
scroll to position [13441, 0]
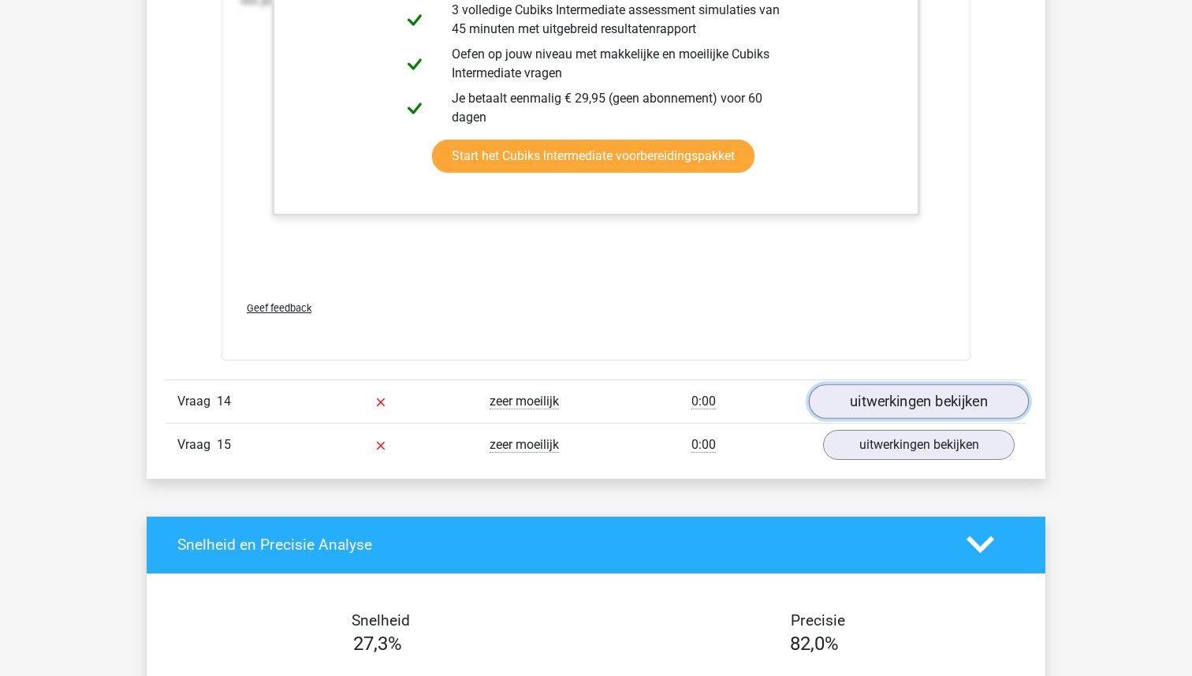
click at [851, 419] on link "uitwerkingen bekijken" at bounding box center [919, 401] width 220 height 35
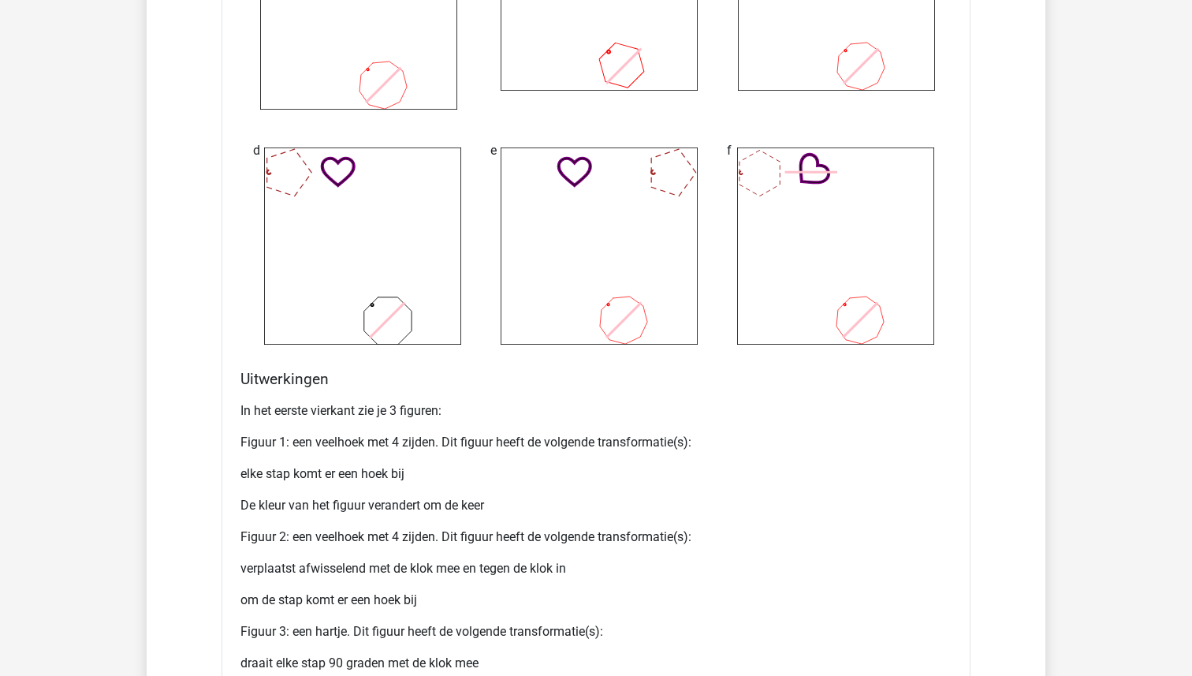
scroll to position [14533, 0]
